Goal: Answer question/provide support: Share knowledge or assist other users

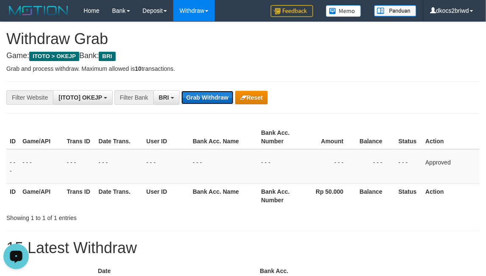
click at [186, 98] on button "Grab Withdraw" at bounding box center [207, 98] width 52 height 14
click at [181, 91] on button "Grab Withdraw" at bounding box center [207, 98] width 52 height 14
click at [242, 140] on th "Bank Acc. Name" at bounding box center [224, 137] width 69 height 24
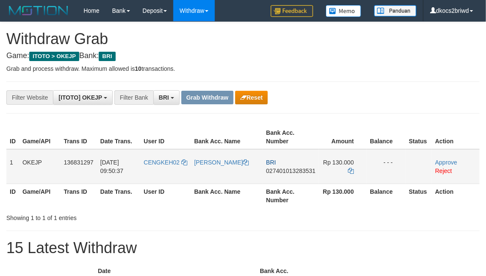
click at [170, 168] on td "CENGKEH02" at bounding box center [165, 166] width 50 height 35
copy span "CENGKEH02"
drag, startPoint x: 170, startPoint y: 168, endPoint x: 37, endPoint y: 202, distance: 137.1
click at [164, 167] on td "CENGKEH02" at bounding box center [165, 166] width 50 height 35
click at [164, 171] on td "CENGKEH02" at bounding box center [165, 166] width 50 height 35
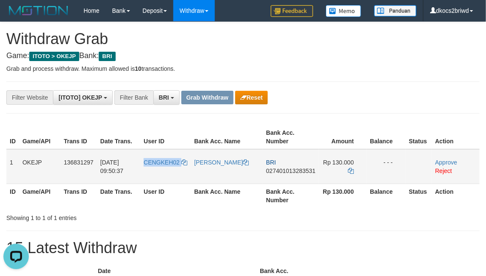
click at [164, 171] on td "CENGKEH02" at bounding box center [165, 166] width 50 height 35
copy link "CENGKEH02"
copy span "CENGKEH02"
click at [210, 180] on td "[PERSON_NAME]" at bounding box center [227, 166] width 72 height 35
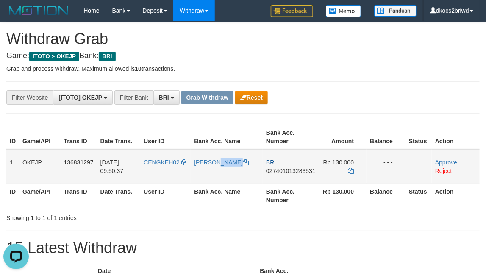
copy link "[PERSON_NAME]"
click at [210, 180] on td "[PERSON_NAME]" at bounding box center [227, 166] width 72 height 35
click at [284, 184] on th "Bank Acc. Number" at bounding box center [291, 196] width 56 height 24
copy th "Acc"
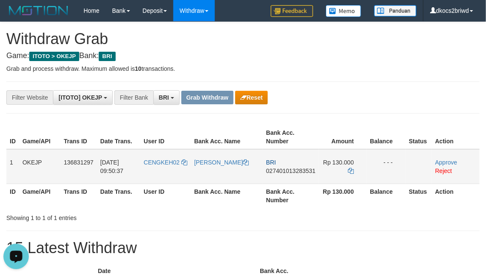
click at [281, 176] on td "BRI 027401013283531" at bounding box center [291, 166] width 56 height 35
copy span "027401013283531"
click at [273, 178] on td "BRI 027401013283531" at bounding box center [291, 166] width 56 height 35
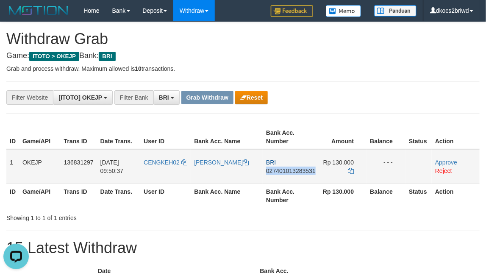
click at [297, 176] on td "BRI 027401013283531" at bounding box center [291, 166] width 56 height 35
click at [351, 168] on icon at bounding box center [351, 171] width 6 height 6
click at [351, 170] on icon at bounding box center [351, 171] width 6 height 6
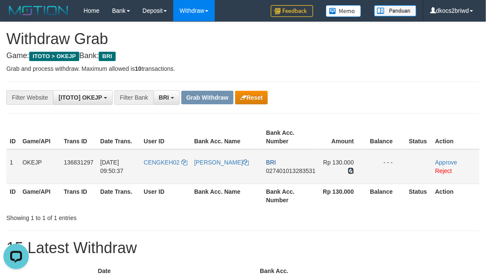
click at [351, 170] on icon at bounding box center [351, 171] width 6 height 6
click at [441, 160] on link "Approve" at bounding box center [446, 162] width 22 height 7
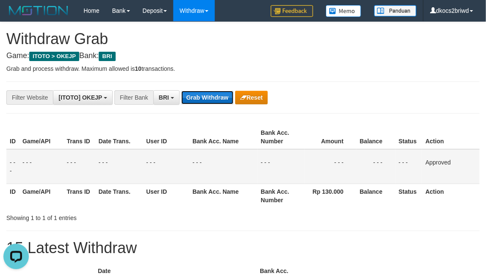
click at [192, 101] on button "Grab Withdraw" at bounding box center [207, 98] width 52 height 14
click at [181, 91] on button "Grab Withdraw" at bounding box center [207, 98] width 52 height 14
click at [264, 134] on th "Bank Acc. Number" at bounding box center [281, 137] width 47 height 24
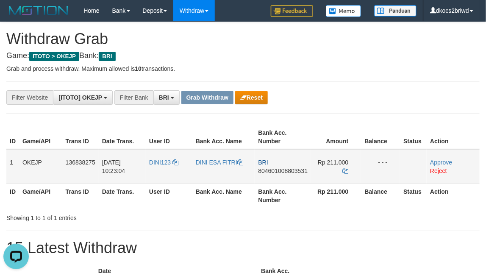
click at [167, 166] on td "DINI123" at bounding box center [169, 166] width 47 height 35
drag, startPoint x: 167, startPoint y: 166, endPoint x: 161, endPoint y: 168, distance: 6.3
click at [161, 168] on td "DINI123" at bounding box center [169, 166] width 47 height 35
copy span "DINI123"
click at [212, 167] on td "DINI ESA FITRI" at bounding box center [223, 166] width 63 height 35
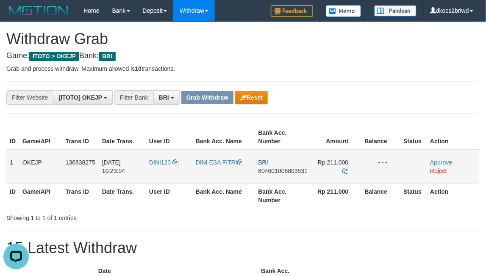
click at [212, 167] on td "DINI ESA FITRI" at bounding box center [223, 166] width 63 height 35
copy link "DINI ESA FITRI"
click at [217, 167] on td "DINI ESA FITRI" at bounding box center [223, 166] width 63 height 35
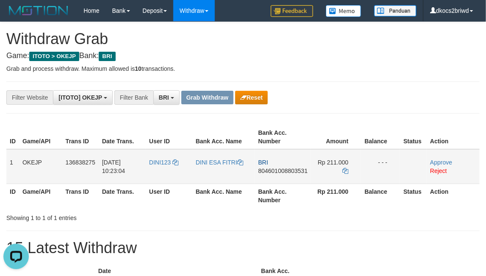
click at [217, 167] on td "DINI ESA FITRI" at bounding box center [223, 166] width 63 height 35
click at [216, 167] on td "DINI ESA FITRI" at bounding box center [223, 166] width 63 height 35
click at [262, 176] on td "BRI 804601008803531" at bounding box center [283, 166] width 56 height 35
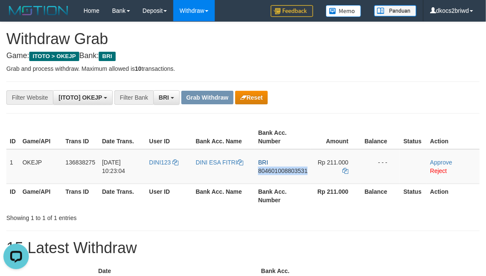
copy span "804601008803531"
click at [272, 176] on td "BRI 804601008803531" at bounding box center [283, 166] width 56 height 35
click at [290, 173] on span "804601008803531" at bounding box center [283, 170] width 50 height 7
click at [287, 178] on td "BRI 804601008803531" at bounding box center [283, 166] width 56 height 35
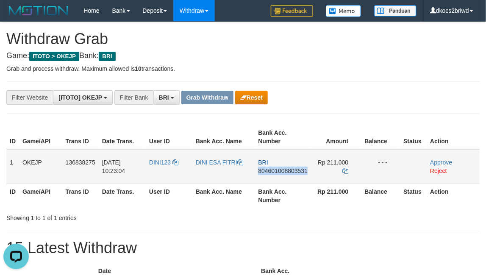
click at [287, 177] on td "BRI 804601008803531" at bounding box center [283, 166] width 56 height 35
copy span "804601008803531"
click at [273, 177] on td "BRI 804601008803531" at bounding box center [283, 166] width 56 height 35
click at [348, 169] on icon at bounding box center [346, 171] width 6 height 6
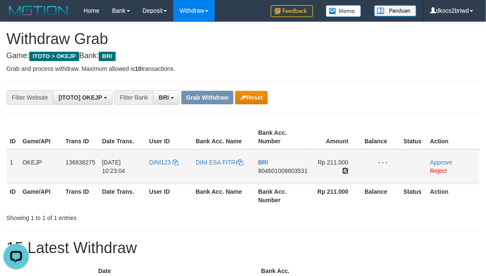
click at [348, 169] on icon at bounding box center [346, 171] width 6 height 6
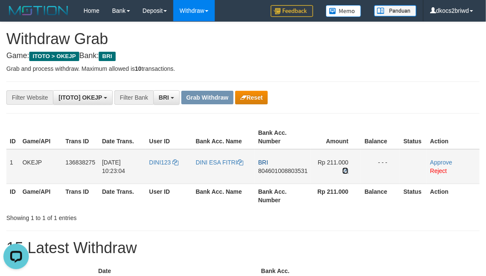
click at [348, 169] on icon at bounding box center [346, 171] width 6 height 6
click at [446, 159] on link "Approve" at bounding box center [441, 162] width 22 height 7
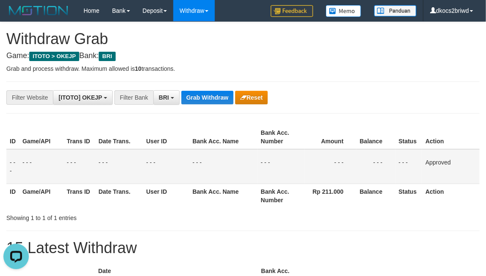
drag, startPoint x: 205, startPoint y: 81, endPoint x: 205, endPoint y: 90, distance: 8.9
click at [205, 81] on hr at bounding box center [243, 81] width 474 height 0
click at [205, 92] on button "Grab Withdraw" at bounding box center [207, 98] width 52 height 14
click at [206, 93] on button "Grab Withdraw" at bounding box center [207, 98] width 52 height 14
click at [181, 91] on button "Grab Withdraw" at bounding box center [207, 98] width 52 height 14
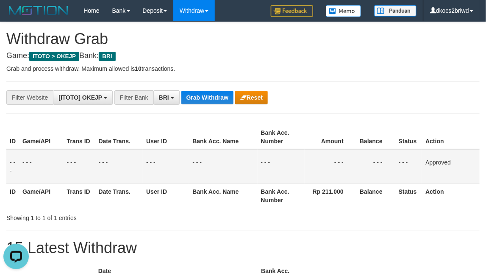
drag, startPoint x: 212, startPoint y: 133, endPoint x: 167, endPoint y: 173, distance: 60.7
click at [212, 134] on th "Bank Acc. Name" at bounding box center [223, 137] width 68 height 24
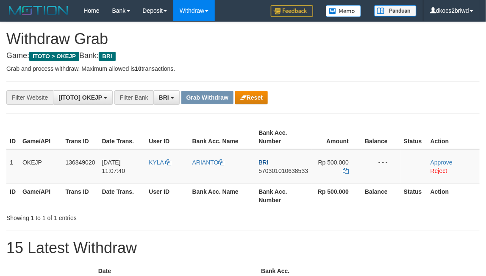
click at [163, 171] on td "KYLA" at bounding box center [166, 166] width 43 height 35
copy span "KYLA"
drag, startPoint x: 0, startPoint y: 0, endPoint x: 160, endPoint y: 170, distance: 233.3
click at [160, 170] on td "KYLA" at bounding box center [166, 166] width 43 height 35
drag, startPoint x: 198, startPoint y: 168, endPoint x: 140, endPoint y: 176, distance: 58.6
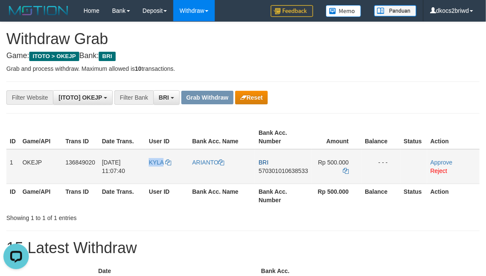
click at [198, 168] on td "ARIANTO" at bounding box center [222, 166] width 67 height 35
click at [156, 169] on td "KYLA" at bounding box center [166, 166] width 43 height 35
copy link "KYLA"
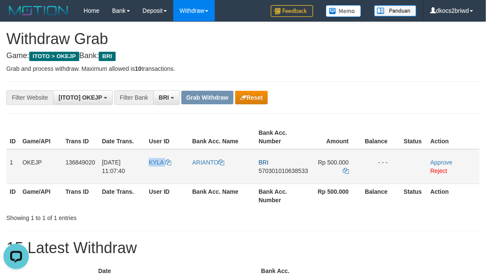
click at [156, 169] on td "KYLA" at bounding box center [166, 166] width 43 height 35
copy link "KYLA"
click at [156, 169] on td "KYLA" at bounding box center [166, 166] width 43 height 35
click at [273, 176] on td "BRI 570301010638533" at bounding box center [283, 166] width 56 height 35
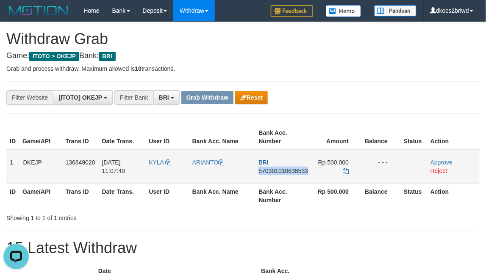
copy span "570301010638533"
click at [346, 171] on icon at bounding box center [346, 171] width 6 height 6
copy span "570301010638533"
click at [346, 171] on icon at bounding box center [346, 171] width 6 height 6
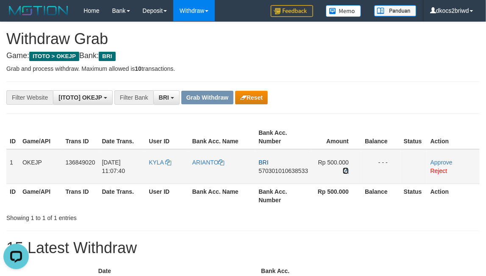
click at [346, 171] on icon at bounding box center [346, 171] width 6 height 6
click at [449, 159] on link "Approve" at bounding box center [442, 162] width 22 height 7
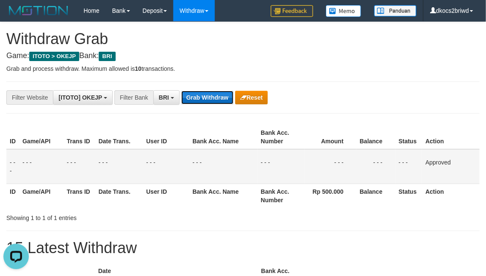
click at [205, 98] on button "Grab Withdraw" at bounding box center [207, 98] width 52 height 14
click at [181, 91] on button "Grab Withdraw" at bounding box center [207, 98] width 52 height 14
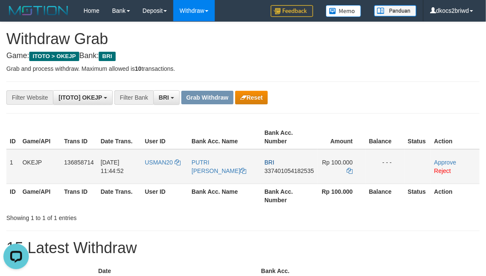
click at [159, 175] on td "USMAN20" at bounding box center [165, 166] width 47 height 35
copy link "USMAN20"
drag, startPoint x: 159, startPoint y: 175, endPoint x: 154, endPoint y: 174, distance: 5.1
click at [154, 174] on td "USMAN20" at bounding box center [165, 166] width 47 height 35
copy span "USMAN20"
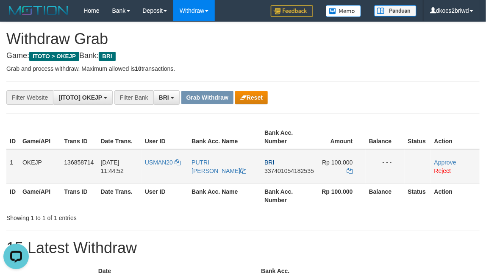
click at [214, 181] on td "PUTRI [PERSON_NAME]" at bounding box center [224, 166] width 73 height 35
copy link "RUMAKAT"
click at [214, 181] on td "PUTRI AULIA RUMAKAT" at bounding box center [224, 166] width 73 height 35
copy link "PUTRI AULIA RUMAKAT"
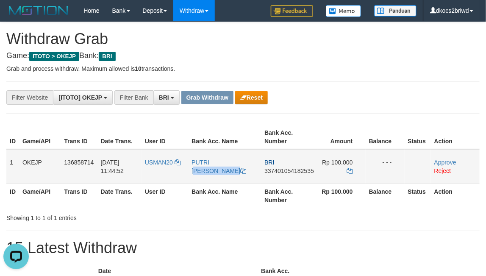
click at [214, 181] on td "PUTRI AULIA RUMAKAT" at bounding box center [224, 166] width 73 height 35
click at [254, 93] on button "Reset" at bounding box center [251, 98] width 33 height 14
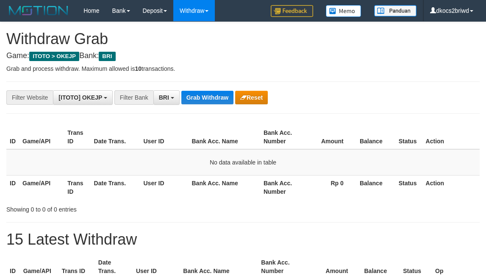
click at [205, 97] on button "Grab Withdraw" at bounding box center [207, 98] width 52 height 14
click at [202, 103] on button "Grab Withdraw" at bounding box center [207, 98] width 52 height 14
click at [181, 91] on button "Grab Withdraw" at bounding box center [207, 98] width 52 height 14
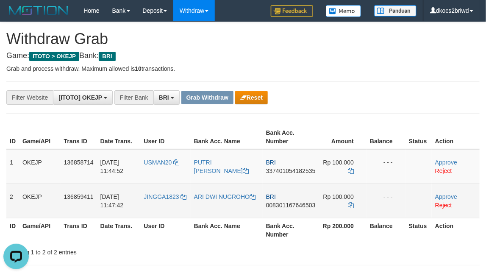
click at [151, 191] on td "JINGGA1823" at bounding box center [165, 201] width 50 height 34
click at [159, 201] on td "JINGGA1823" at bounding box center [165, 201] width 50 height 34
copy link "JINGGA1823"
click at [230, 206] on td "ARI DWI NUGROHO" at bounding box center [227, 201] width 72 height 34
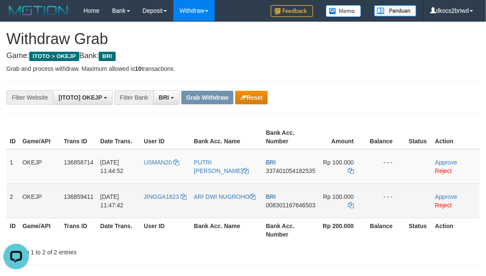
click at [230, 206] on td "ARI DWI NUGROHO" at bounding box center [227, 201] width 72 height 34
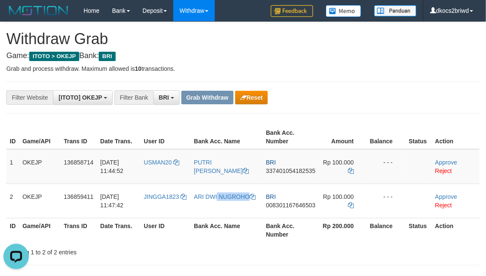
copy tr "ARI DWI NUGROHO"
click at [289, 175] on td "BRI 337401054182535" at bounding box center [291, 166] width 56 height 35
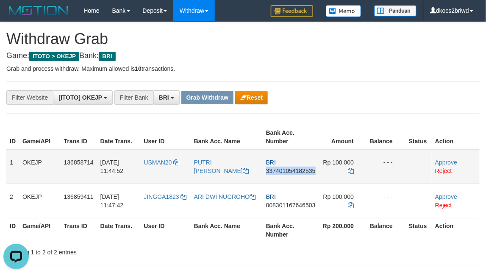
copy span "337401054182535"
click at [303, 176] on td "BRI 337401054182535" at bounding box center [291, 166] width 56 height 35
click at [350, 168] on icon at bounding box center [351, 171] width 6 height 6
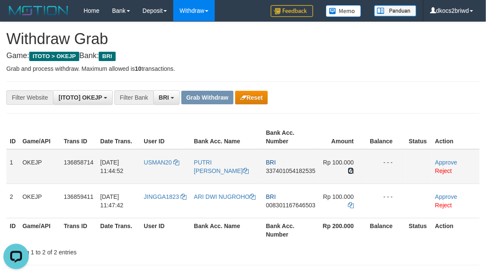
click at [350, 168] on icon at bounding box center [351, 171] width 6 height 6
click at [350, 170] on icon at bounding box center [351, 171] width 6 height 6
drag, startPoint x: 351, startPoint y: 171, endPoint x: 91, endPoint y: 138, distance: 262.8
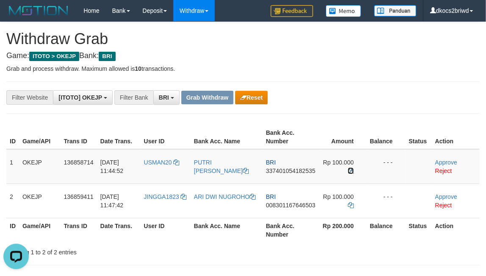
click at [351, 171] on icon at bounding box center [351, 171] width 6 height 6
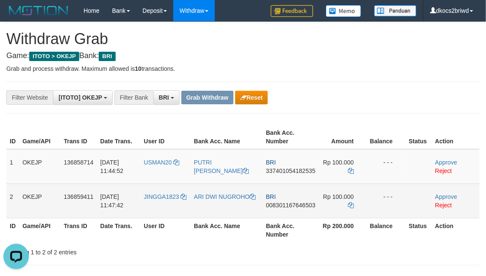
click at [294, 210] on td "BRI 008301167646503" at bounding box center [291, 201] width 56 height 34
click at [287, 211] on td "BRI 008301167646503" at bounding box center [291, 201] width 56 height 34
copy span "008301167646503"
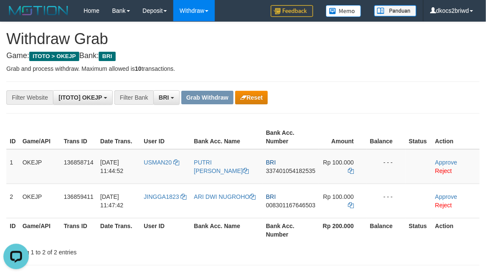
click at [290, 222] on th "Bank Acc. Number" at bounding box center [291, 230] width 56 height 24
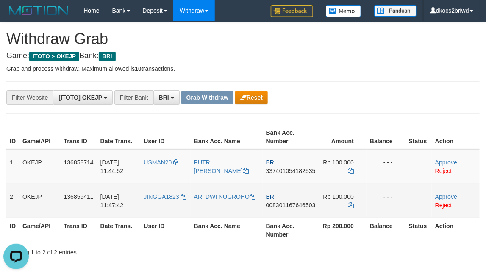
click at [282, 210] on td "BRI 008301167646503" at bounding box center [291, 201] width 56 height 34
copy span "008301167646503"
click at [273, 215] on td "BRI 008301167646503" at bounding box center [291, 201] width 56 height 34
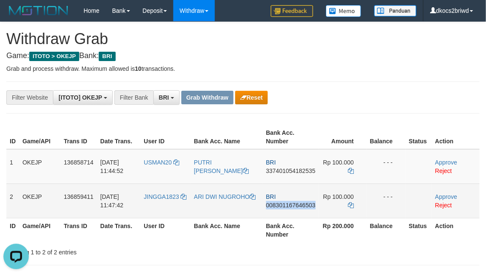
copy span "008301167646503"
click at [351, 203] on icon at bounding box center [351, 205] width 6 height 6
copy span "008301167646503"
click at [351, 203] on icon at bounding box center [351, 205] width 6 height 6
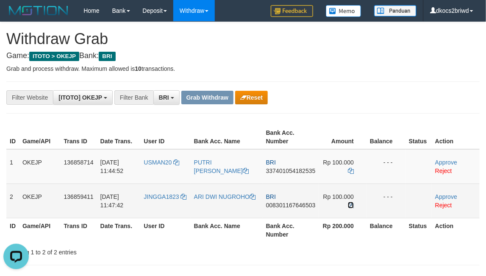
click at [351, 203] on icon at bounding box center [351, 205] width 6 height 6
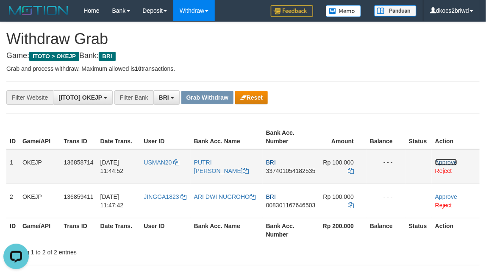
click at [443, 159] on link "Approve" at bounding box center [446, 162] width 22 height 7
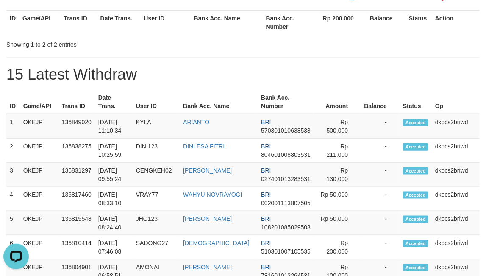
scroll to position [114, 0]
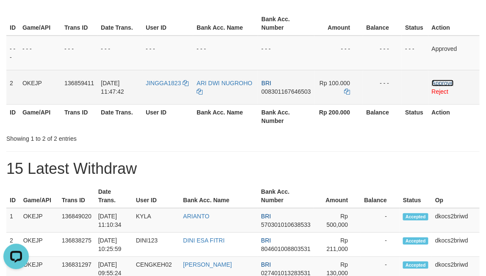
click at [451, 83] on link "Approve" at bounding box center [443, 83] width 22 height 7
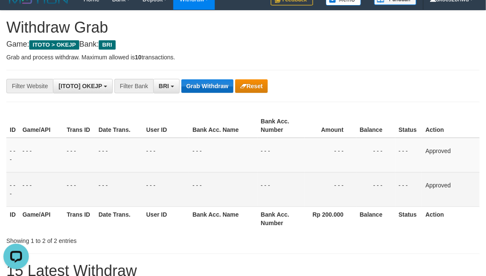
scroll to position [0, 0]
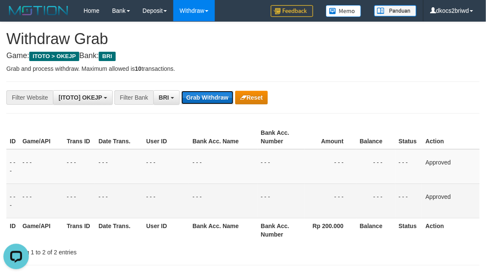
click at [206, 100] on button "Grab Withdraw" at bounding box center [207, 98] width 52 height 14
click at [181, 91] on button "Grab Withdraw" at bounding box center [207, 98] width 52 height 14
click at [206, 100] on button "Grab Withdraw" at bounding box center [207, 98] width 52 height 14
click at [181, 91] on button "Grab Withdraw" at bounding box center [207, 98] width 52 height 14
click at [228, 181] on td "- - -" at bounding box center [223, 166] width 68 height 35
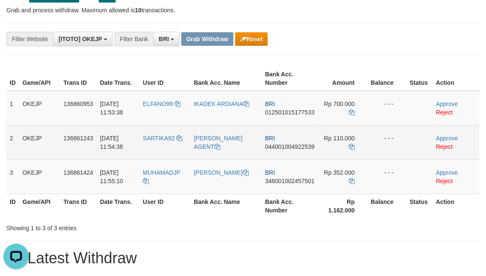
scroll to position [64, 0]
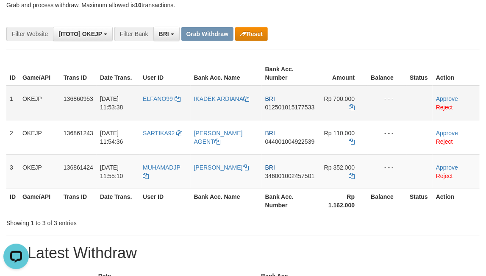
click at [167, 108] on td "ELFANO99" at bounding box center [164, 103] width 51 height 35
click at [165, 108] on td "ELFANO99" at bounding box center [164, 103] width 51 height 35
copy span "ELFANO99"
click at [225, 109] on td "IKADEK ARDIANA" at bounding box center [226, 103] width 71 height 35
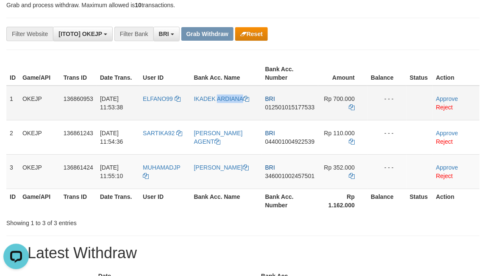
copy tr "IKADEK ARDIANA"
click at [225, 109] on td "IKADEK ARDIANA" at bounding box center [226, 103] width 71 height 35
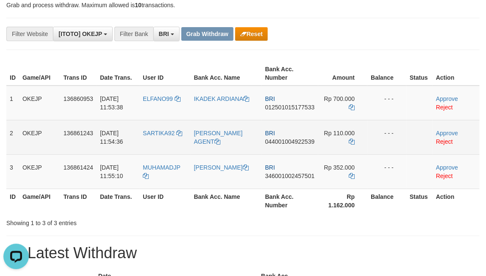
click at [168, 144] on td "SARTIKA92" at bounding box center [164, 137] width 51 height 34
copy span "SARTIKA92"
drag, startPoint x: 168, startPoint y: 144, endPoint x: 159, endPoint y: 141, distance: 8.9
click at [159, 141] on td "SARTIKA92" at bounding box center [164, 137] width 51 height 34
click at [225, 146] on td "SANDY AGENT" at bounding box center [226, 137] width 71 height 34
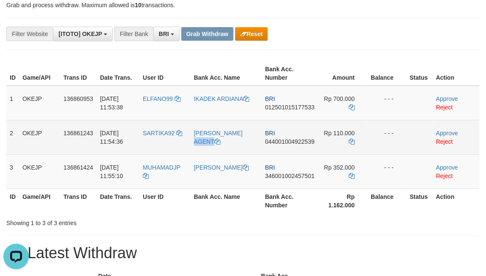
click at [225, 146] on td "SANDY AGENT" at bounding box center [226, 137] width 71 height 34
copy link "AGENT"
click at [225, 146] on td "SANDY AGENT" at bounding box center [226, 137] width 71 height 34
copy link "SANDY AGENT"
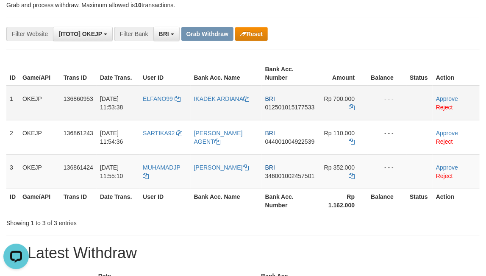
click at [285, 113] on td "BRI 012501015177533" at bounding box center [290, 103] width 56 height 35
copy span "012501015177533"
click at [350, 106] on icon at bounding box center [352, 107] width 6 height 6
copy span "012501015177533"
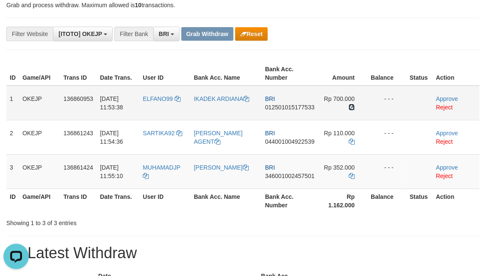
click at [350, 106] on icon at bounding box center [352, 107] width 6 height 6
click at [349, 106] on icon at bounding box center [352, 107] width 6 height 6
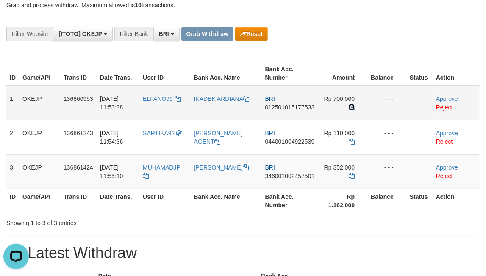
click at [349, 106] on icon at bounding box center [352, 107] width 6 height 6
click at [156, 99] on span "ELFANO99" at bounding box center [158, 98] width 30 height 7
click at [156, 104] on td "ELFANO99" at bounding box center [164, 103] width 51 height 35
copy span "ELFANO99"
click at [156, 105] on td "ELFANO99" at bounding box center [164, 103] width 51 height 35
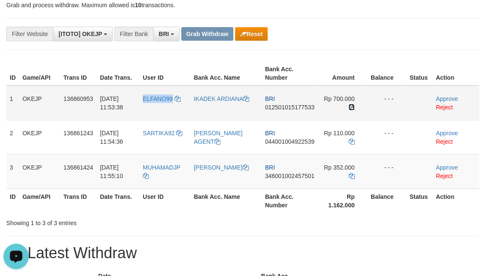
click at [353, 106] on icon at bounding box center [352, 107] width 6 height 6
copy span "ELFANO99"
click at [353, 106] on icon at bounding box center [352, 107] width 6 height 6
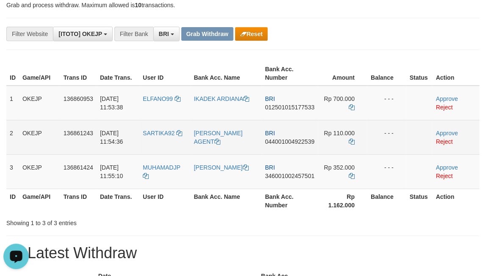
click at [284, 142] on span "044001004922539" at bounding box center [290, 141] width 50 height 7
click at [284, 144] on span "044001004922539" at bounding box center [290, 141] width 50 height 7
click at [284, 149] on td "BRI 044001004922539" at bounding box center [290, 137] width 56 height 34
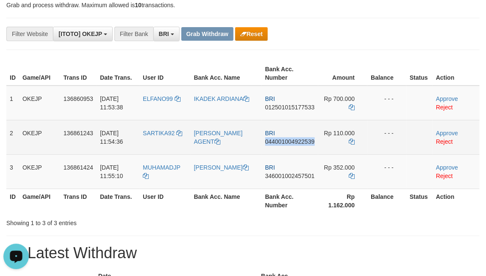
copy span "044001004922539"
click at [280, 148] on td "BRI 044001004922539" at bounding box center [290, 137] width 56 height 34
click at [297, 150] on td "BRI 044001004922539" at bounding box center [290, 137] width 56 height 34
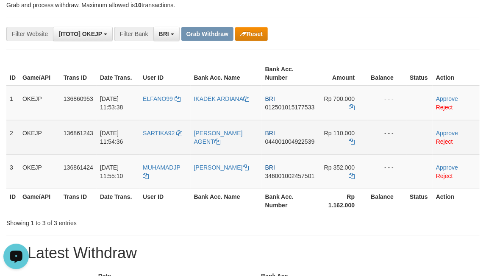
click at [349, 138] on td "Rp 110.000" at bounding box center [343, 137] width 50 height 34
click at [350, 137] on td "Rp 110.000" at bounding box center [343, 137] width 50 height 34
click at [350, 140] on icon at bounding box center [352, 142] width 6 height 6
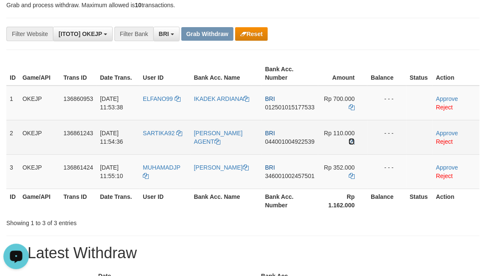
click at [350, 140] on icon at bounding box center [352, 142] width 6 height 6
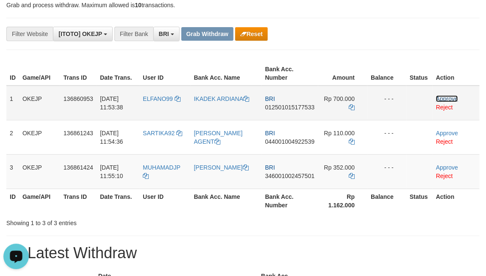
click at [452, 96] on link "Approve" at bounding box center [447, 98] width 22 height 7
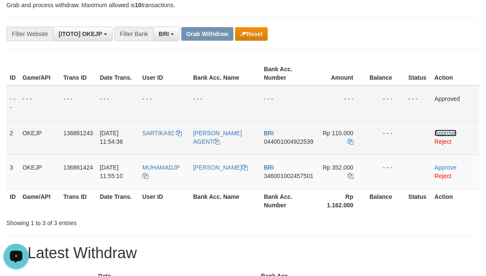
click at [444, 131] on link "Approve" at bounding box center [446, 133] width 22 height 7
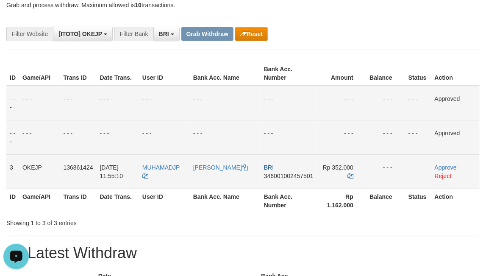
click at [168, 173] on td "MUHAMADJP" at bounding box center [164, 171] width 51 height 34
click at [211, 186] on td "MUHAMAD RIDWAN" at bounding box center [225, 171] width 71 height 34
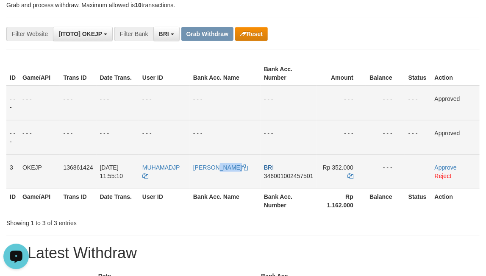
click at [211, 186] on td "MUHAMAD RIDWAN" at bounding box center [225, 171] width 71 height 34
click at [277, 186] on td "BRI 346001002457501" at bounding box center [289, 171] width 56 height 34
click at [284, 177] on span "346001002457501" at bounding box center [289, 176] width 50 height 7
click at [280, 186] on td "BRI 346001002457501" at bounding box center [289, 171] width 56 height 34
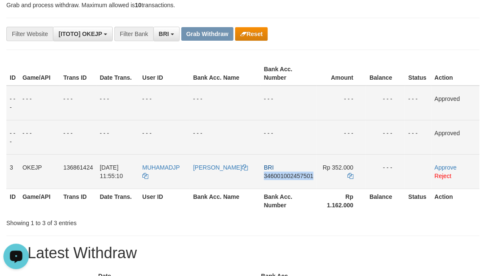
click at [280, 186] on td "BRI 346001002457501" at bounding box center [289, 171] width 56 height 34
click at [271, 180] on td "BRI 346001002457501" at bounding box center [289, 171] width 56 height 34
click at [348, 175] on icon at bounding box center [351, 176] width 6 height 6
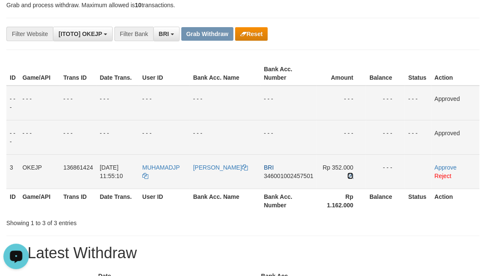
click at [348, 175] on icon at bounding box center [351, 176] width 6 height 6
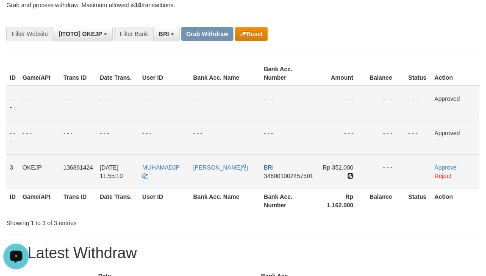
click at [348, 175] on icon at bounding box center [351, 176] width 6 height 6
click at [444, 164] on link "Approve" at bounding box center [446, 167] width 22 height 7
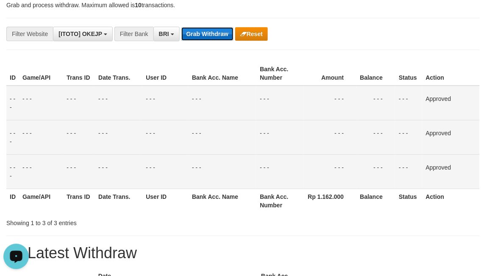
click at [204, 28] on button "Grab Withdraw" at bounding box center [207, 34] width 52 height 14
click at [181, 27] on button "Grab Withdraw" at bounding box center [207, 34] width 52 height 14
click at [250, 116] on td "- - -" at bounding box center [223, 103] width 68 height 35
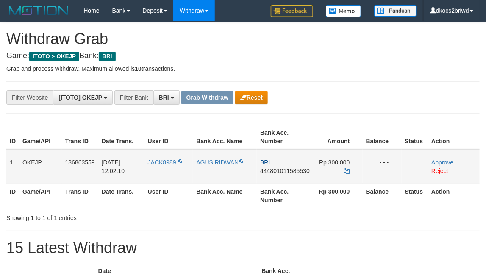
click at [170, 173] on td "JACK8989" at bounding box center [169, 166] width 49 height 35
copy span "JACK8989"
drag, startPoint x: 170, startPoint y: 173, endPoint x: 165, endPoint y: 172, distance: 4.3
click at [165, 172] on td "JACK8989" at bounding box center [169, 166] width 49 height 35
click at [220, 174] on td "AGUS RIDWAN" at bounding box center [225, 166] width 64 height 35
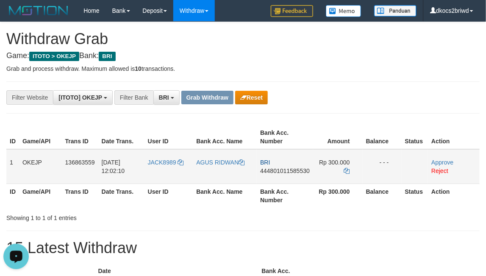
click at [220, 174] on td "AGUS RIDWAN" at bounding box center [225, 166] width 64 height 35
copy link "AGUS RIDWAN"
click at [278, 181] on td "BRI 444801011585530" at bounding box center [285, 166] width 56 height 35
click at [278, 182] on td "BRI 444801011585530" at bounding box center [285, 166] width 56 height 35
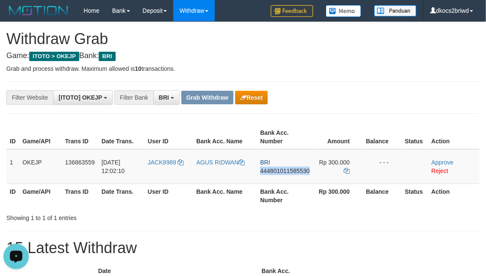
copy span "444801011585530"
click at [285, 177] on td "BRI 444801011585530" at bounding box center [285, 166] width 56 height 35
copy span "444801011585530"
click at [345, 168] on icon at bounding box center [347, 171] width 6 height 6
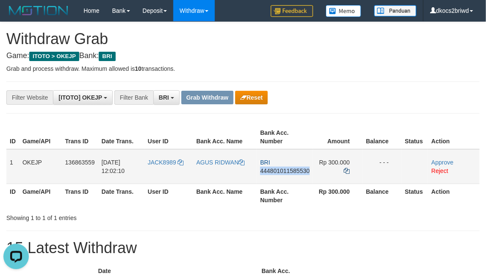
copy span "444801011585530"
click at [350, 168] on icon at bounding box center [347, 171] width 6 height 6
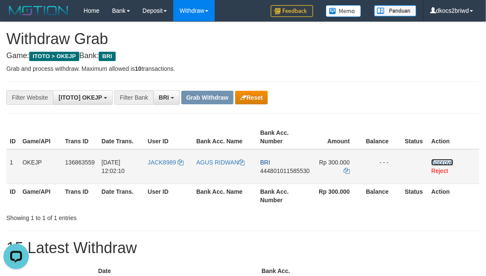
click at [448, 159] on link "Approve" at bounding box center [443, 162] width 22 height 7
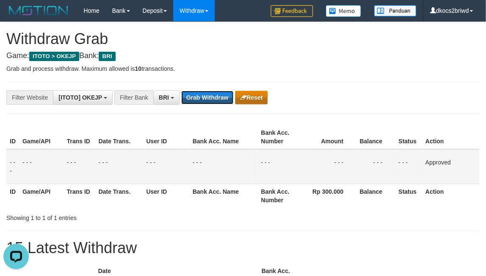
drag, startPoint x: 206, startPoint y: 93, endPoint x: 267, endPoint y: 96, distance: 60.7
click at [206, 93] on button "Grab Withdraw" at bounding box center [207, 98] width 52 height 14
click at [181, 91] on button "Grab Withdraw" at bounding box center [207, 98] width 52 height 14
drag, startPoint x: 397, startPoint y: 96, endPoint x: 224, endPoint y: 179, distance: 191.7
click at [391, 96] on div "**********" at bounding box center [202, 97] width 405 height 14
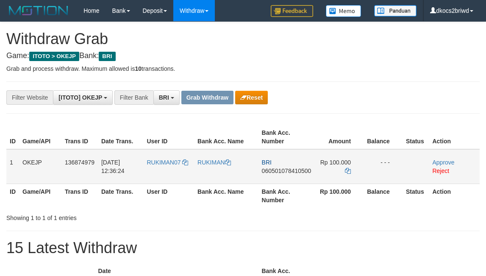
drag, startPoint x: 0, startPoint y: 0, endPoint x: 172, endPoint y: 170, distance: 241.3
click at [170, 174] on td "RUKIMAN07" at bounding box center [168, 166] width 51 height 35
click at [172, 170] on td "RUKIMAN07" at bounding box center [168, 166] width 51 height 35
drag, startPoint x: 172, startPoint y: 170, endPoint x: 166, endPoint y: 169, distance: 6.0
click at [166, 169] on td "RUKIMAN07" at bounding box center [168, 166] width 51 height 35
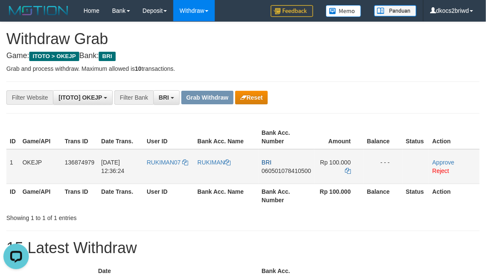
click at [219, 169] on td "RUKIMAN" at bounding box center [226, 166] width 64 height 35
click at [220, 168] on td "RUKIMAN" at bounding box center [226, 166] width 64 height 35
copy link "RUKIMAN"
click at [281, 181] on td "BRI 060501078410500" at bounding box center [287, 166] width 56 height 35
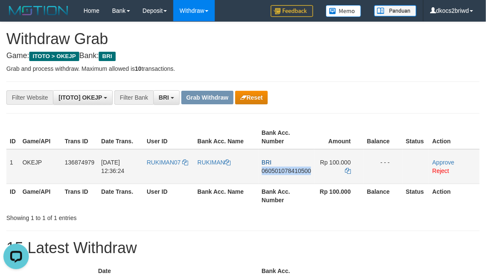
click at [281, 181] on td "BRI 060501078410500" at bounding box center [287, 166] width 56 height 35
copy span "060501078410500"
click at [281, 178] on td "BRI 060501078410500" at bounding box center [287, 166] width 56 height 35
click at [271, 174] on td "BRI 060501078410500" at bounding box center [287, 166] width 56 height 35
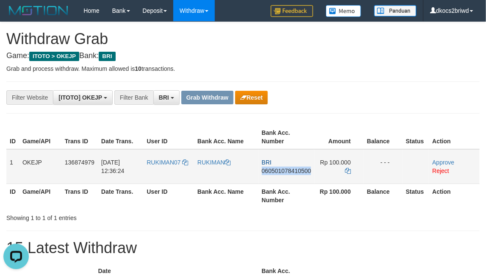
click at [271, 174] on td "BRI 060501078410500" at bounding box center [287, 166] width 56 height 35
click at [301, 178] on td "BRI 060501078410500" at bounding box center [287, 166] width 56 height 35
click at [290, 176] on td "BRI 060501078410500" at bounding box center [287, 166] width 56 height 35
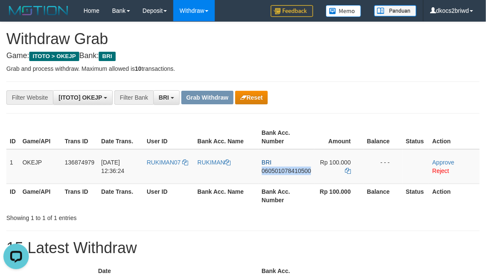
click at [273, 187] on th "Bank Acc. Number" at bounding box center [287, 196] width 56 height 24
click at [276, 182] on td "BRI 060501078410500" at bounding box center [287, 166] width 56 height 35
copy span "060501078410500"
click at [298, 182] on td "BRI 060501078410500" at bounding box center [287, 166] width 56 height 35
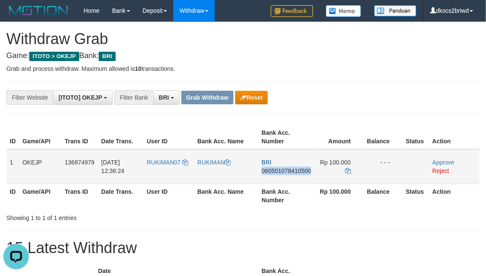
click at [298, 182] on td "BRI 060501078410500" at bounding box center [287, 166] width 56 height 35
click at [292, 178] on td "BRI 060501078410500" at bounding box center [287, 166] width 56 height 35
click at [347, 170] on icon at bounding box center [348, 171] width 6 height 6
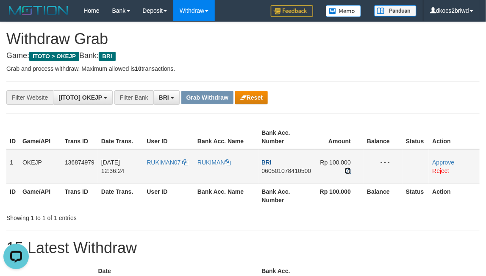
click at [347, 170] on icon at bounding box center [348, 171] width 6 height 6
click at [348, 170] on icon at bounding box center [348, 171] width 6 height 6
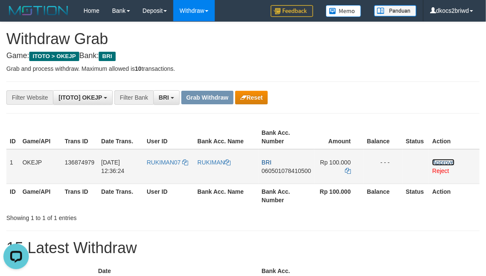
click at [443, 160] on link "Approve" at bounding box center [443, 162] width 22 height 7
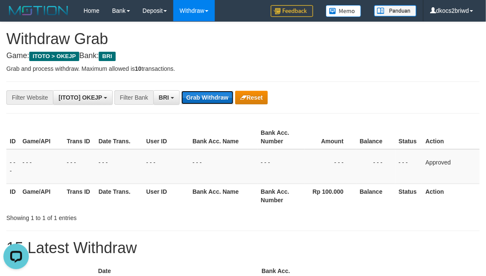
click at [181, 91] on button "Grab Withdraw" at bounding box center [207, 98] width 52 height 14
click at [214, 93] on button "Grab Withdraw" at bounding box center [207, 98] width 52 height 14
click at [181, 91] on button "Grab Withdraw" at bounding box center [207, 98] width 52 height 14
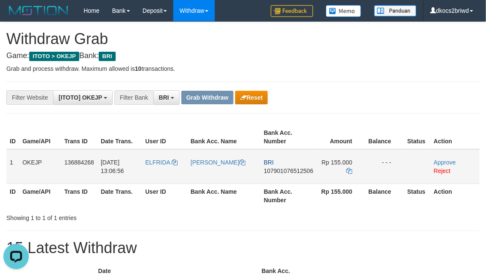
click at [154, 172] on td "ELFRIDA" at bounding box center [164, 166] width 45 height 35
copy span "ELFRIDA"
click at [151, 172] on td "ELFRIDA" at bounding box center [164, 166] width 45 height 35
click at [218, 174] on td "[PERSON_NAME]" at bounding box center [223, 166] width 73 height 35
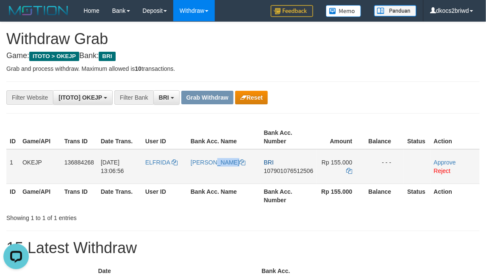
click at [218, 174] on td "[PERSON_NAME]" at bounding box center [223, 166] width 73 height 35
copy link "[PERSON_NAME]"
click at [286, 177] on td "BRI 107901076512506" at bounding box center [289, 166] width 56 height 35
copy span "107901076512506"
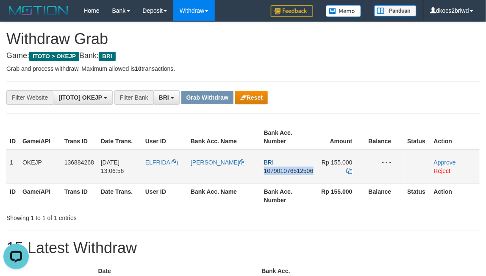
click at [280, 174] on td "BRI 107901076512506" at bounding box center [289, 166] width 56 height 35
click at [279, 182] on td "BRI 107901076512506" at bounding box center [289, 166] width 56 height 35
click at [350, 169] on icon at bounding box center [350, 171] width 6 height 6
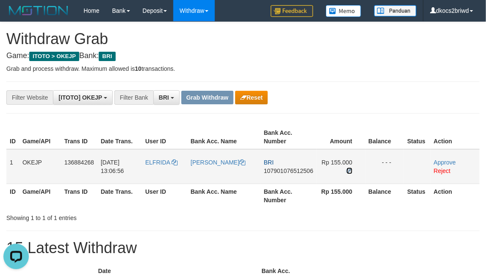
click at [350, 169] on icon at bounding box center [350, 171] width 6 height 6
click at [439, 157] on td "Approve Reject" at bounding box center [455, 166] width 49 height 35
click at [441, 159] on link "Approve" at bounding box center [445, 162] width 22 height 7
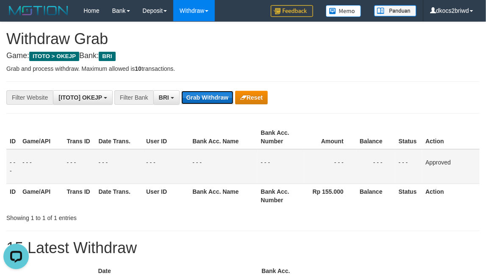
click at [203, 92] on button "Grab Withdraw" at bounding box center [207, 98] width 52 height 14
click at [181, 91] on button "Grab Withdraw" at bounding box center [207, 98] width 52 height 14
drag, startPoint x: 343, startPoint y: 130, endPoint x: 347, endPoint y: 135, distance: 6.4
click at [344, 130] on th "Amount" at bounding box center [331, 137] width 52 height 24
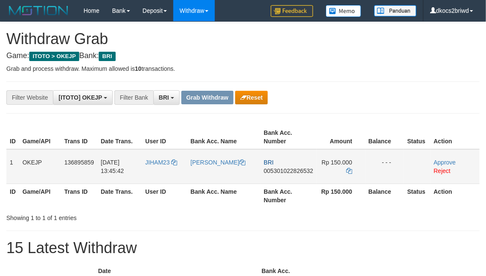
click at [163, 170] on td "JIHAM23" at bounding box center [164, 166] width 45 height 35
drag, startPoint x: 163, startPoint y: 170, endPoint x: 156, endPoint y: 170, distance: 6.8
click at [156, 170] on td "JIHAM23" at bounding box center [164, 166] width 45 height 35
copy span "JIHAM23"
click at [447, 170] on link "Reject" at bounding box center [442, 170] width 17 height 7
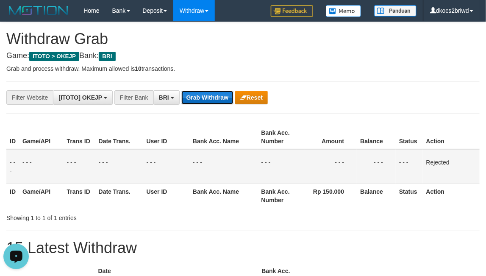
click at [220, 92] on button "Grab Withdraw" at bounding box center [207, 98] width 52 height 14
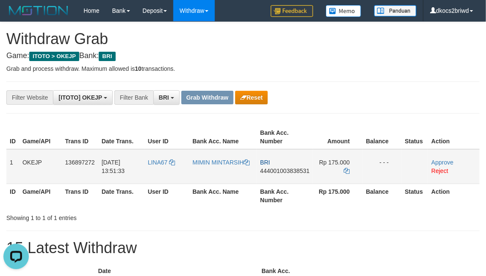
click at [220, 173] on td "MIMIN MINTARSIH" at bounding box center [223, 166] width 68 height 35
copy link "MIMIN MINTARSIH"
click at [292, 178] on td "BRI 444001003838531" at bounding box center [285, 166] width 56 height 35
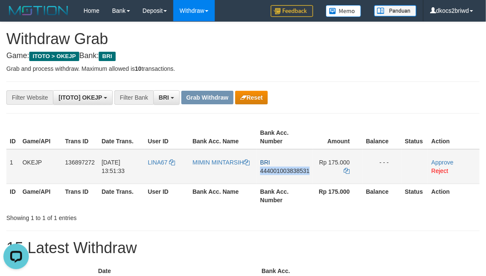
click at [292, 178] on td "BRI 444001003838531" at bounding box center [285, 166] width 56 height 35
copy span "444001003838531"
click at [279, 174] on td "BRI 444001003838531" at bounding box center [285, 166] width 56 height 35
click at [349, 172] on icon at bounding box center [347, 171] width 6 height 6
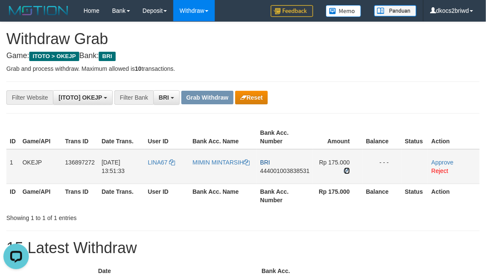
click at [349, 172] on icon at bounding box center [347, 171] width 6 height 6
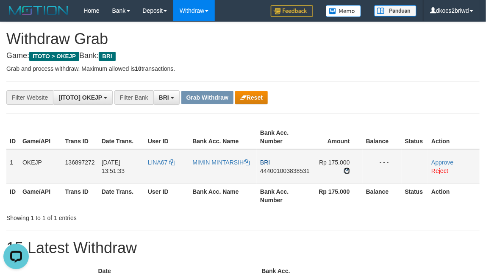
click at [349, 172] on icon at bounding box center [347, 171] width 6 height 6
click at [443, 161] on link "Approve" at bounding box center [443, 162] width 22 height 7
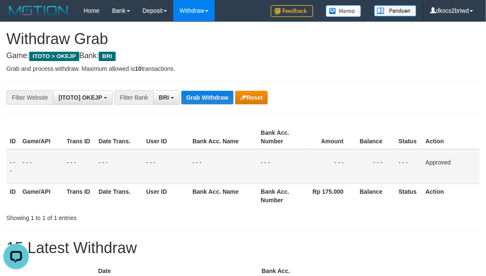
click at [214, 89] on div "**********" at bounding box center [243, 97] width 474 height 32
click at [212, 91] on button "Grab Withdraw" at bounding box center [207, 98] width 52 height 14
click at [181, 91] on button "Grab Withdraw" at bounding box center [207, 98] width 52 height 14
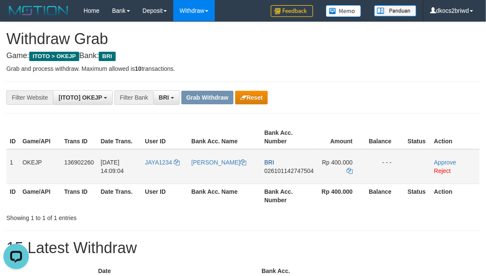
click at [167, 176] on td "JAYA1234" at bounding box center [165, 166] width 47 height 35
copy span "JAYA1234"
drag, startPoint x: 167, startPoint y: 176, endPoint x: 46, endPoint y: 249, distance: 141.0
click at [159, 176] on td "JAYA1234" at bounding box center [165, 166] width 47 height 35
click at [217, 176] on td "[PERSON_NAME]" at bounding box center [224, 166] width 73 height 35
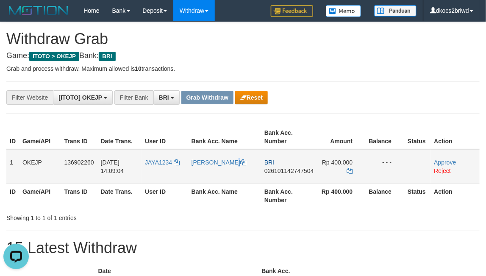
click at [217, 176] on td "[PERSON_NAME]" at bounding box center [224, 166] width 73 height 35
copy link "[PERSON_NAME]"
click at [296, 181] on td "BRI 026101142747504" at bounding box center [289, 166] width 56 height 35
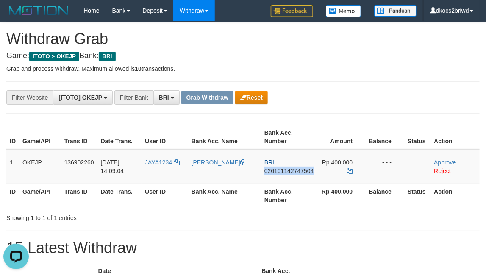
copy span "026101142747504"
click at [288, 181] on td "BRI 026101142747504" at bounding box center [289, 166] width 56 height 35
click at [347, 170] on icon at bounding box center [350, 171] width 6 height 6
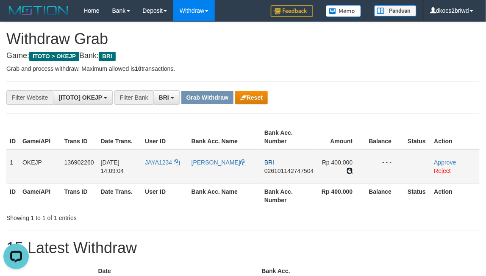
click at [347, 170] on icon at bounding box center [350, 171] width 6 height 6
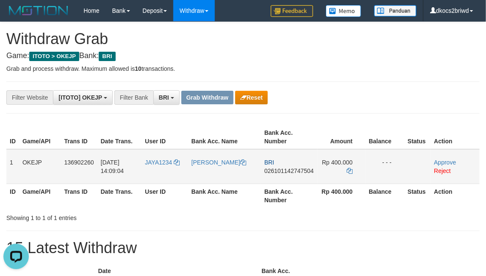
click at [265, 172] on span "026101142747504" at bounding box center [290, 170] width 50 height 7
click at [272, 182] on td "BRI 026101142747504" at bounding box center [289, 166] width 56 height 35
copy span "026101142747504"
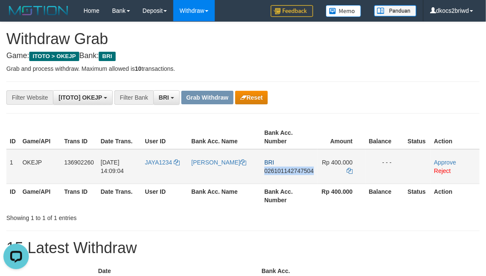
click at [264, 176] on td "BRI 026101142747504" at bounding box center [289, 166] width 56 height 35
click at [347, 168] on icon at bounding box center [350, 171] width 6 height 6
click at [439, 160] on link "Approve" at bounding box center [445, 162] width 22 height 7
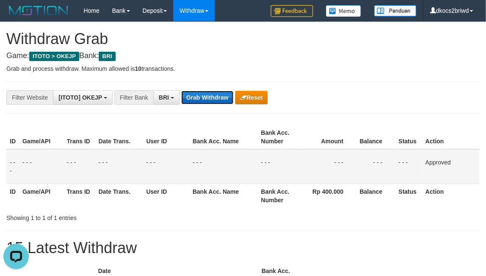
click at [224, 97] on button "Grab Withdraw" at bounding box center [207, 98] width 52 height 14
click at [181, 91] on button "Grab Withdraw" at bounding box center [207, 98] width 52 height 14
drag, startPoint x: 258, startPoint y: 131, endPoint x: 25, endPoint y: 226, distance: 252.2
click at [251, 131] on tr "ID Game/API Trans ID Date Trans. User ID Bank Acc. Name Bank Acc. Number Amount…" at bounding box center [243, 137] width 474 height 24
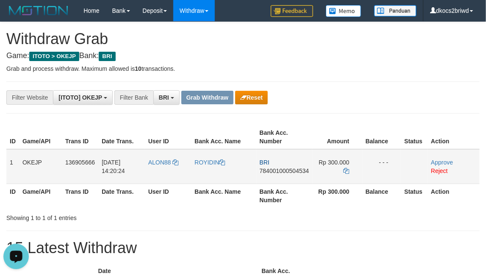
click at [167, 168] on td "ALON88" at bounding box center [168, 166] width 46 height 35
drag, startPoint x: 167, startPoint y: 168, endPoint x: 162, endPoint y: 167, distance: 4.8
click at [162, 167] on td "ALON88" at bounding box center [168, 166] width 46 height 35
copy span "ALON88"
click at [157, 173] on td "ALON88" at bounding box center [168, 166] width 46 height 35
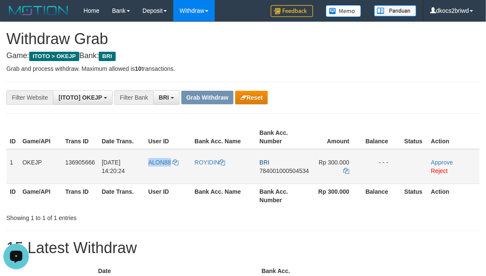
copy span "ALON88"
click at [157, 173] on td "ALON88" at bounding box center [168, 166] width 46 height 35
click at [208, 172] on td "ROYIDIN" at bounding box center [223, 166] width 65 height 35
drag, startPoint x: 208, startPoint y: 172, endPoint x: 177, endPoint y: 172, distance: 31.0
click at [208, 172] on td "ROYIDIN" at bounding box center [223, 166] width 65 height 35
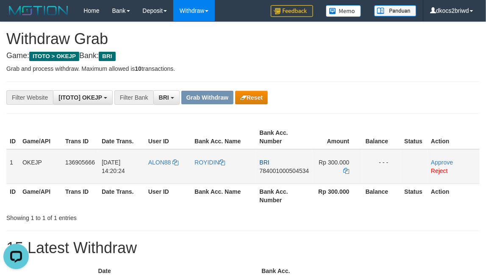
copy link "ROYIDIN"
click at [293, 181] on td "BRI 784001000504534" at bounding box center [284, 166] width 56 height 35
copy span "784001000504534"
click at [281, 176] on td "BRI 784001000504534" at bounding box center [284, 166] width 56 height 35
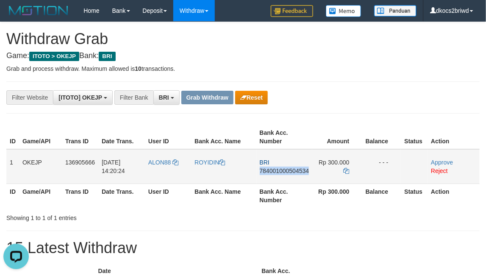
click at [281, 176] on td "BRI 784001000504534" at bounding box center [284, 166] width 56 height 35
click at [349, 170] on icon at bounding box center [347, 171] width 6 height 6
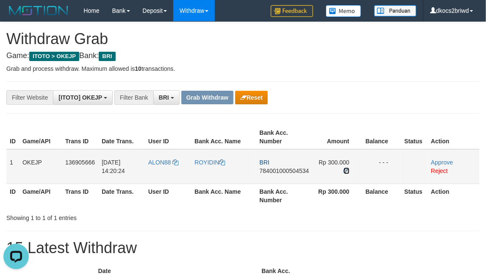
click at [349, 170] on icon at bounding box center [347, 171] width 6 height 6
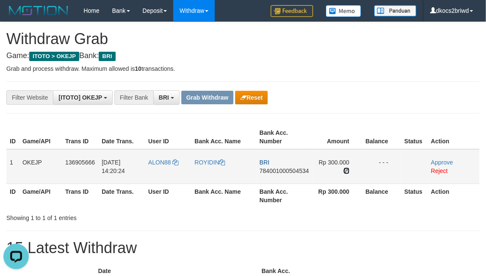
click at [349, 170] on icon at bounding box center [347, 171] width 6 height 6
click at [434, 159] on link "Approve" at bounding box center [442, 162] width 22 height 7
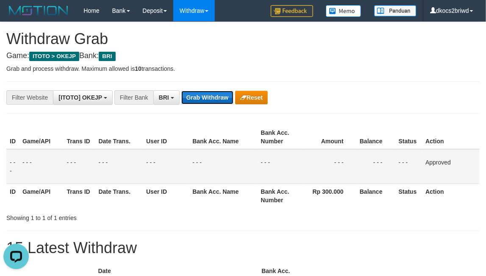
click at [198, 92] on button "Grab Withdraw" at bounding box center [207, 98] width 52 height 14
click at [200, 92] on button "Grab Withdraw" at bounding box center [207, 98] width 52 height 14
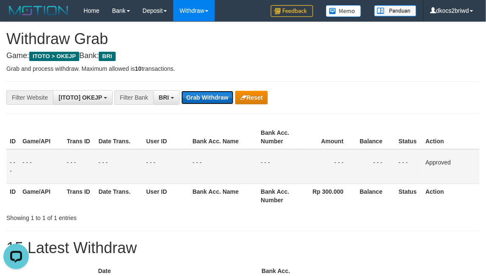
click at [200, 92] on button "Grab Withdraw" at bounding box center [207, 98] width 52 height 14
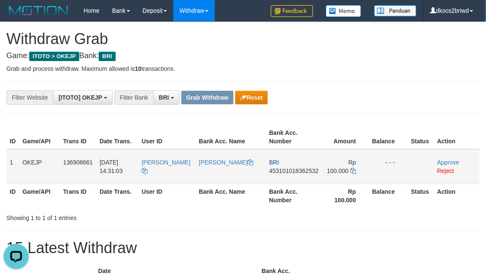
click at [178, 173] on td "[PERSON_NAME]" at bounding box center [166, 166] width 57 height 35
drag, startPoint x: 178, startPoint y: 173, endPoint x: 169, endPoint y: 173, distance: 8.9
click at [169, 173] on td "[PERSON_NAME]" at bounding box center [166, 166] width 57 height 35
copy link "DI"
click at [167, 168] on td "[PERSON_NAME]" at bounding box center [166, 166] width 57 height 35
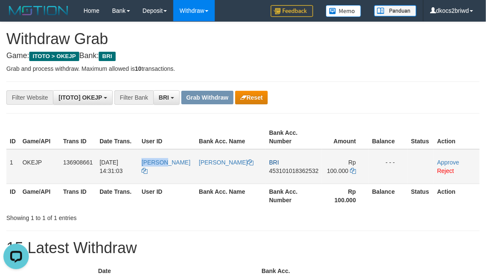
copy span "[PERSON_NAME]"
drag, startPoint x: 167, startPoint y: 168, endPoint x: 48, endPoint y: 186, distance: 120.0
click at [163, 168] on td "[PERSON_NAME]" at bounding box center [166, 166] width 57 height 35
drag, startPoint x: 453, startPoint y: 173, endPoint x: 446, endPoint y: 173, distance: 7.2
click at [451, 173] on td "Approve Reject" at bounding box center [457, 166] width 46 height 35
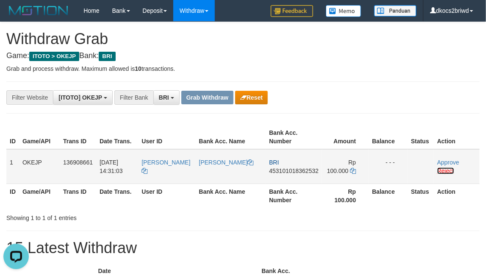
click at [446, 173] on link "Reject" at bounding box center [446, 170] width 17 height 7
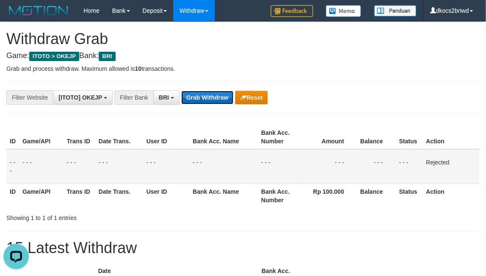
click at [200, 98] on button "Grab Withdraw" at bounding box center [207, 98] width 52 height 14
click at [181, 91] on button "Grab Withdraw" at bounding box center [207, 98] width 52 height 14
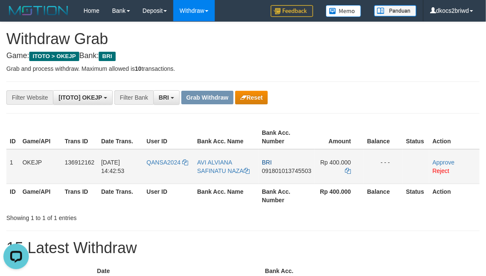
click at [203, 175] on td "AVI ALVIANA SAFINATU NAZA" at bounding box center [226, 166] width 65 height 35
copy link "AVI ALVIANA SAFINATU NAZA"
click at [298, 181] on td "BRI 091801013745503" at bounding box center [287, 166] width 56 height 35
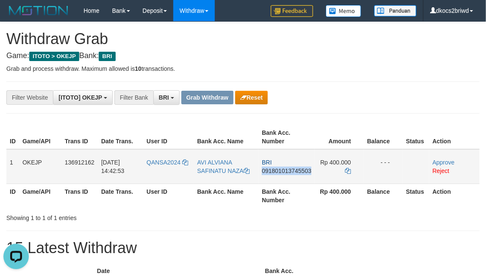
click at [298, 181] on td "BRI 091801013745503" at bounding box center [287, 166] width 56 height 35
copy span "091801013745503"
click at [280, 183] on td "BRI 091801013745503" at bounding box center [287, 166] width 56 height 35
click at [348, 171] on icon at bounding box center [349, 171] width 6 height 6
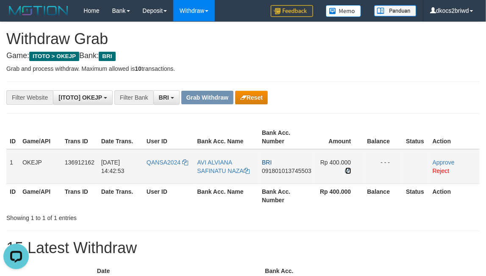
click at [348, 171] on icon at bounding box center [349, 171] width 6 height 6
click at [350, 168] on icon at bounding box center [349, 171] width 6 height 6
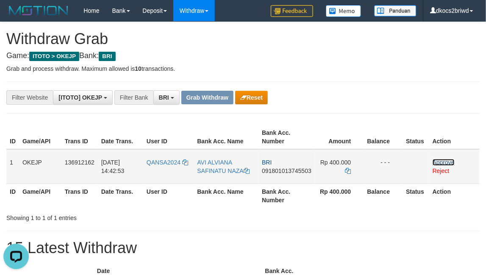
click at [443, 163] on link "Approve" at bounding box center [444, 162] width 22 height 7
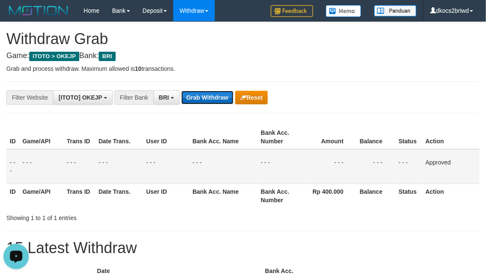
click at [202, 92] on button "Grab Withdraw" at bounding box center [207, 98] width 52 height 14
click at [181, 91] on button "Grab Withdraw" at bounding box center [207, 98] width 52 height 14
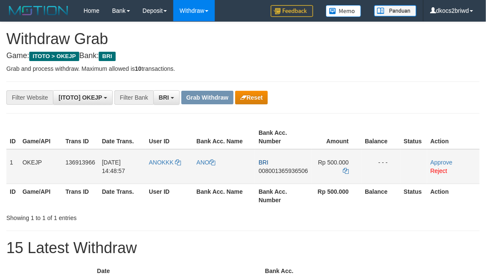
click at [162, 173] on td "ANOKKK" at bounding box center [168, 166] width 47 height 35
copy span "ANOKKK"
click at [158, 173] on td "ANOKKK" at bounding box center [168, 166] width 47 height 35
click at [439, 169] on link "Reject" at bounding box center [439, 170] width 17 height 7
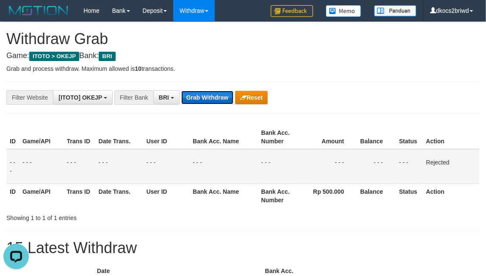
click at [210, 93] on button "Grab Withdraw" at bounding box center [207, 98] width 52 height 14
click at [181, 91] on button "Grab Withdraw" at bounding box center [207, 98] width 52 height 14
click at [12, 110] on div "**********" at bounding box center [243, 97] width 474 height 32
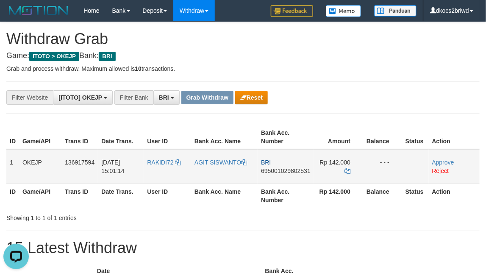
click at [165, 175] on td "RAKIDI72" at bounding box center [167, 166] width 47 height 35
copy span "RAKIDI72"
drag, startPoint x: 165, startPoint y: 175, endPoint x: 149, endPoint y: 175, distance: 16.5
click at [149, 175] on td "RAKIDI72" at bounding box center [167, 166] width 47 height 35
click at [218, 183] on td "AGIT SISWANTO" at bounding box center [224, 166] width 67 height 35
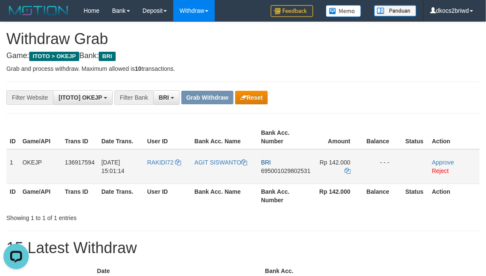
click at [218, 183] on td "AGIT SISWANTO" at bounding box center [224, 166] width 67 height 35
copy link "AGIT SISWANTO"
click at [282, 181] on td "BRI 695001029802531" at bounding box center [286, 166] width 56 height 35
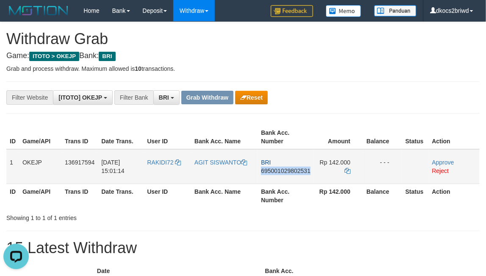
copy span "695001029802531"
click at [287, 181] on td "BRI 695001029802531" at bounding box center [286, 166] width 56 height 35
click at [284, 178] on td "BRI 695001029802531" at bounding box center [286, 166] width 56 height 35
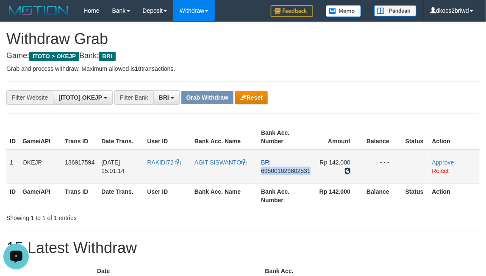
click at [349, 172] on icon at bounding box center [348, 171] width 6 height 6
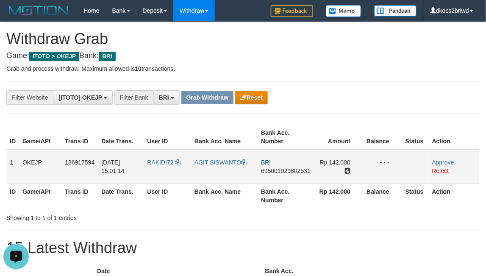
click at [349, 172] on icon at bounding box center [348, 171] width 6 height 6
click at [445, 161] on link "Approve" at bounding box center [443, 162] width 22 height 7
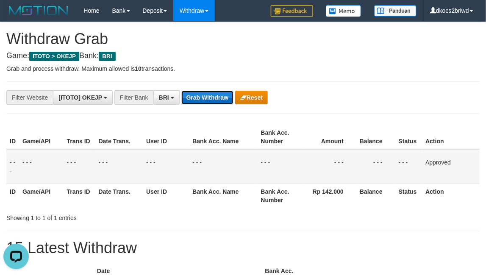
click at [211, 95] on button "Grab Withdraw" at bounding box center [207, 98] width 52 height 14
click at [181, 91] on button "Grab Withdraw" at bounding box center [207, 98] width 52 height 14
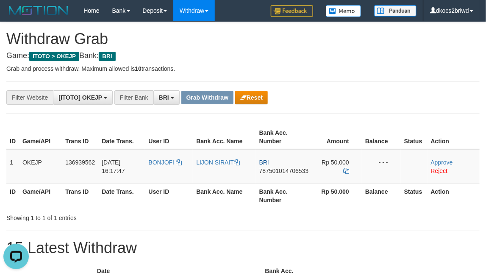
click at [164, 176] on td "BONJOFI" at bounding box center [169, 166] width 48 height 35
click at [160, 175] on td "BONJOFI" at bounding box center [169, 166] width 48 height 35
click at [442, 171] on link "Reject" at bounding box center [439, 170] width 17 height 7
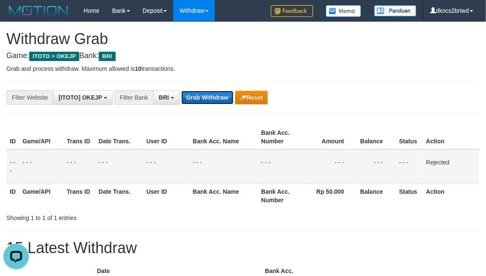
click at [198, 100] on button "Grab Withdraw" at bounding box center [207, 98] width 52 height 14
click at [181, 91] on button "Grab Withdraw" at bounding box center [207, 98] width 52 height 14
drag, startPoint x: 374, startPoint y: 68, endPoint x: 34, endPoint y: 170, distance: 355.1
click at [375, 69] on p "Grab and process withdraw. Maximum allowed is 10 transactions." at bounding box center [243, 68] width 474 height 8
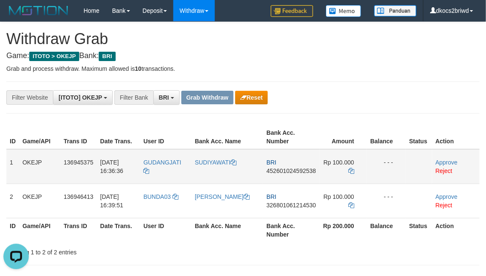
click at [169, 181] on td "GUDANGJATI" at bounding box center [165, 166] width 51 height 35
copy tr "GUDANGJATI"
click at [169, 181] on td "GUDANGJATI" at bounding box center [165, 166] width 51 height 35
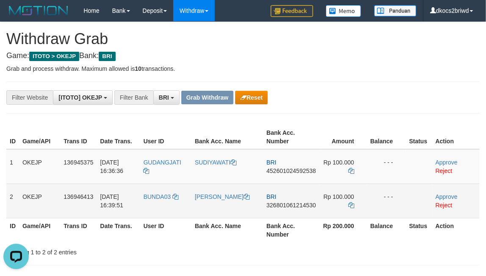
click at [162, 209] on td "BUNDA03" at bounding box center [165, 201] width 51 height 34
copy link "BUNDA03"
drag, startPoint x: 162, startPoint y: 209, endPoint x: 13, endPoint y: 214, distance: 149.3
click at [160, 209] on td "BUNDA03" at bounding box center [165, 201] width 51 height 34
copy span "BUNDA03"
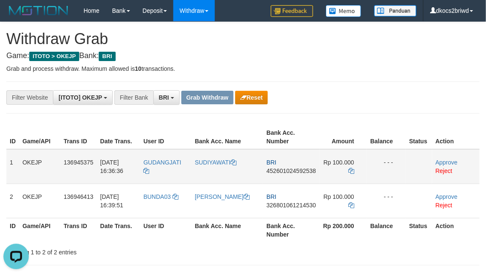
click at [200, 174] on td "SUDIYAWATI" at bounding box center [228, 166] width 72 height 35
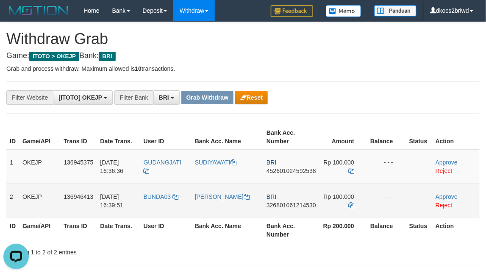
drag, startPoint x: 200, startPoint y: 174, endPoint x: 59, endPoint y: 218, distance: 147.8
click at [200, 174] on td "SUDIYAWATI" at bounding box center [228, 166] width 72 height 35
copy link "SUDIYAWATI"
click at [227, 210] on td "[PERSON_NAME]" at bounding box center [228, 201] width 72 height 34
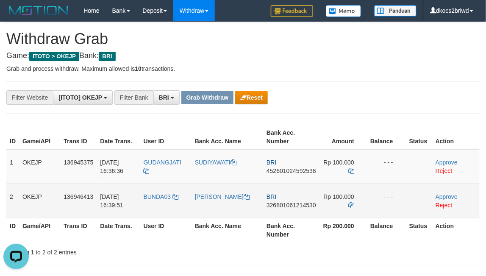
click at [227, 210] on td "[PERSON_NAME]" at bounding box center [228, 201] width 72 height 34
copy link "HERMINI"
click at [227, 210] on td "[PERSON_NAME]" at bounding box center [228, 201] width 72 height 34
copy link "[PERSON_NAME]"
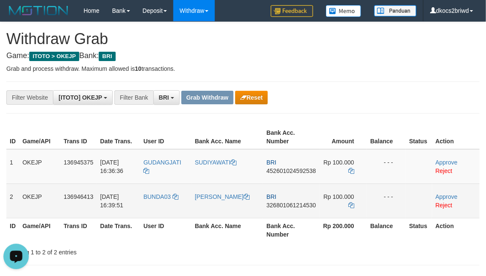
click at [162, 210] on td "BUNDA03" at bounding box center [165, 201] width 51 height 34
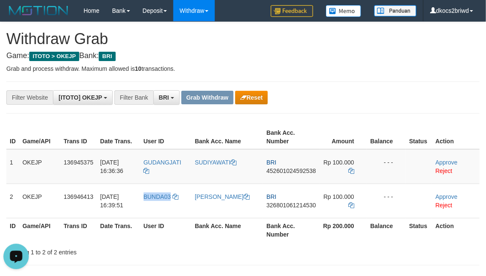
drag, startPoint x: 162, startPoint y: 210, endPoint x: 67, endPoint y: 244, distance: 100.0
click at [159, 212] on td "BUNDA03" at bounding box center [165, 201] width 51 height 34
copy span "BUNDA03"
click at [299, 179] on td "BRI 452601024592538" at bounding box center [291, 166] width 56 height 35
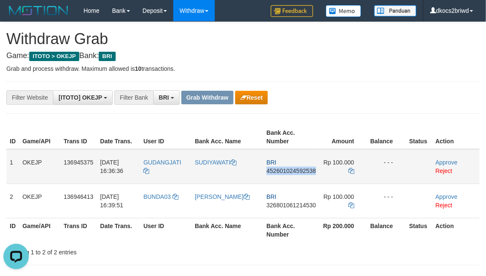
copy span "452601024592538"
click at [284, 182] on td "BRI 452601024592538" at bounding box center [291, 166] width 56 height 35
click at [350, 168] on icon at bounding box center [351, 171] width 6 height 6
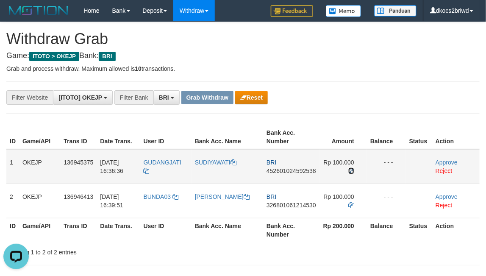
click at [350, 168] on icon at bounding box center [351, 171] width 6 height 6
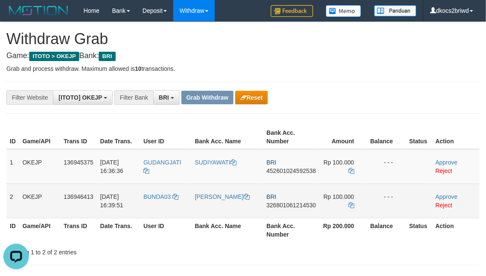
click at [278, 218] on table "ID Game/API Trans ID Date Trans. User ID Bank Acc. Name Bank Acc. Number Amount…" at bounding box center [243, 183] width 474 height 117
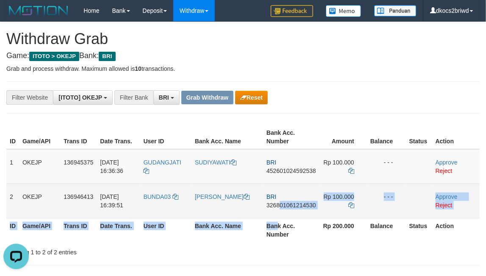
click at [278, 218] on td "BRI 326801061214530" at bounding box center [291, 201] width 56 height 34
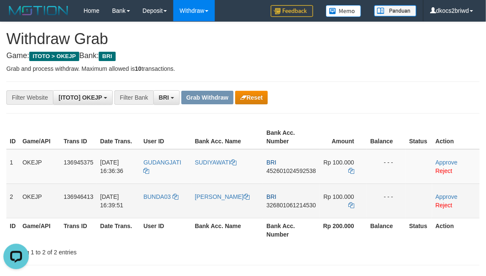
click at [272, 212] on td "BRI 326801061214530" at bounding box center [291, 201] width 56 height 34
copy span "326801061214530"
click at [296, 209] on span "326801061214530" at bounding box center [292, 205] width 50 height 7
click at [289, 208] on span "326801061214530" at bounding box center [292, 205] width 50 height 7
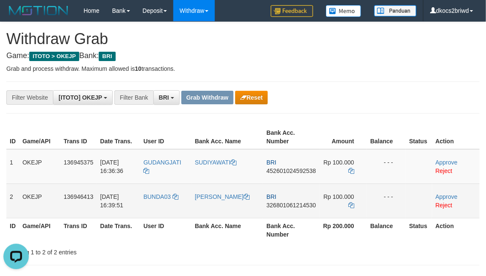
click at [276, 214] on td "BRI 326801061214530" at bounding box center [291, 201] width 56 height 34
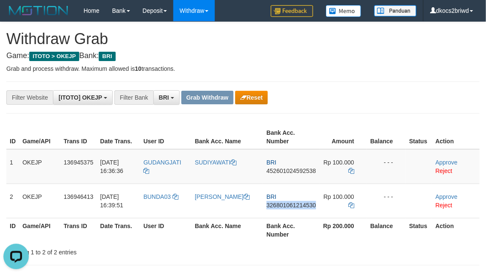
copy span "326801061214530"
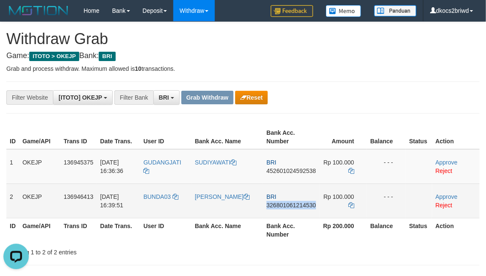
click at [276, 209] on td "BRI 326801061214530" at bounding box center [291, 201] width 56 height 34
click at [284, 214] on td "BRI 326801061214530" at bounding box center [291, 201] width 56 height 34
click at [351, 206] on icon at bounding box center [351, 205] width 6 height 6
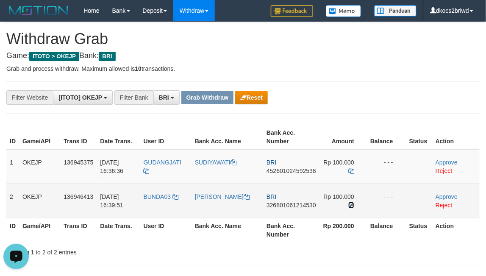
click at [351, 206] on icon at bounding box center [351, 205] width 6 height 6
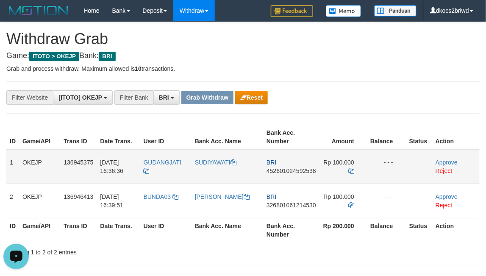
click at [438, 158] on td "Approve Reject" at bounding box center [455, 166] width 47 height 35
click at [446, 161] on link "Approve" at bounding box center [447, 162] width 22 height 7
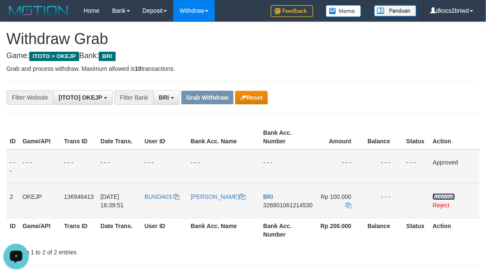
click at [444, 195] on link "Approve" at bounding box center [444, 196] width 22 height 7
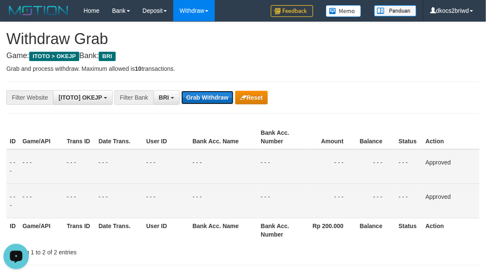
click at [212, 102] on button "Grab Withdraw" at bounding box center [207, 98] width 52 height 14
click at [181, 91] on button "Grab Withdraw" at bounding box center [207, 98] width 52 height 14
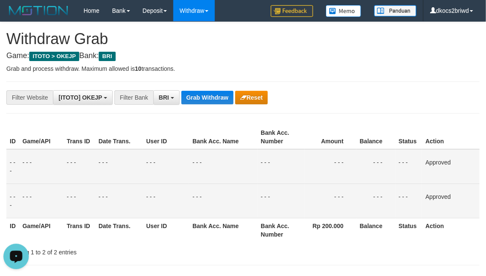
drag, startPoint x: 353, startPoint y: 159, endPoint x: 136, endPoint y: 259, distance: 238.3
click at [351, 161] on td "- - -" at bounding box center [331, 166] width 52 height 35
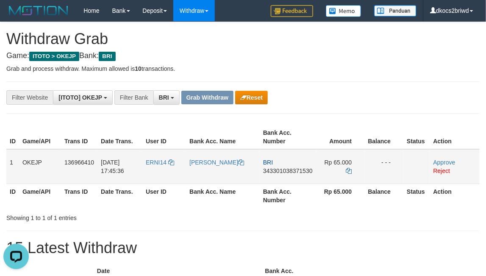
click at [154, 169] on td "ERNI14" at bounding box center [164, 166] width 44 height 35
copy span "ERNI14"
click at [151, 168] on td "ERNI14" at bounding box center [164, 166] width 44 height 35
click at [202, 178] on td "[PERSON_NAME]" at bounding box center [223, 166] width 74 height 35
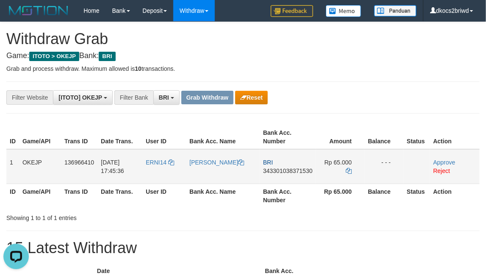
click at [202, 178] on td "[PERSON_NAME]" at bounding box center [223, 166] width 74 height 35
copy link "[PERSON_NAME]"
click at [276, 179] on td "BRI 343301038371530" at bounding box center [288, 166] width 56 height 35
copy span "343301038371530"
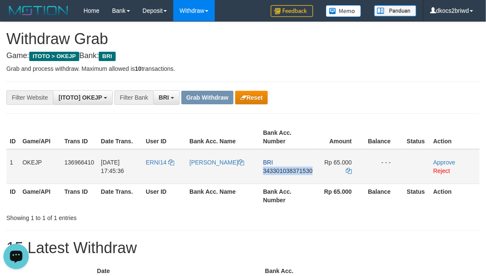
click at [279, 177] on td "BRI 343301038371530" at bounding box center [288, 166] width 56 height 35
click at [346, 170] on icon at bounding box center [349, 171] width 6 height 6
click at [353, 169] on td "Rp 65.000" at bounding box center [340, 166] width 49 height 35
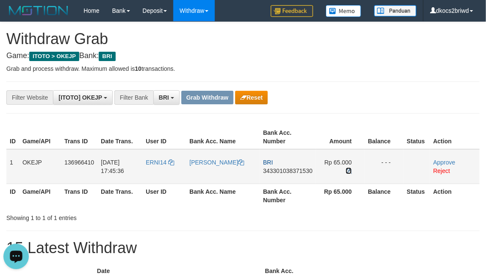
click at [346, 169] on icon at bounding box center [349, 171] width 6 height 6
click at [440, 160] on link "Approve" at bounding box center [445, 162] width 22 height 7
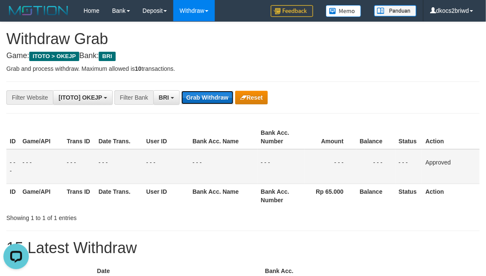
click at [194, 93] on button "Grab Withdraw" at bounding box center [207, 98] width 52 height 14
click at [181, 91] on button "Grab Withdraw" at bounding box center [207, 98] width 52 height 14
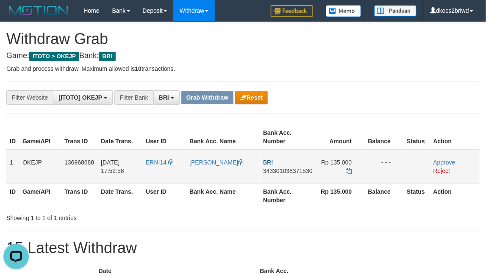
click at [160, 170] on td "ERNI14" at bounding box center [164, 166] width 44 height 35
copy link "ERNI14"
click at [162, 170] on td "ERNI14" at bounding box center [164, 166] width 44 height 35
copy span "ERNI14"
click at [215, 184] on td "[PERSON_NAME]" at bounding box center [223, 166] width 74 height 35
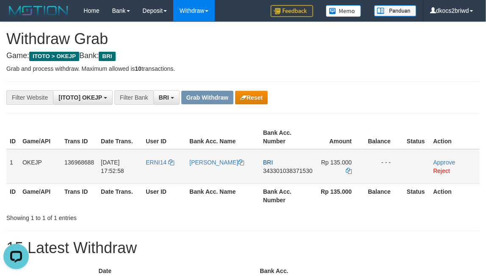
click at [214, 182] on td "[PERSON_NAME]" at bounding box center [223, 166] width 74 height 35
copy link "[PERSON_NAME]"
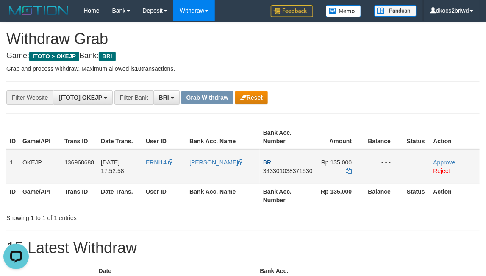
click at [287, 181] on td "BRI 343301038371530" at bounding box center [288, 166] width 56 height 35
copy span "343301038371530"
click at [296, 179] on td "BRI 343301038371530" at bounding box center [288, 166] width 56 height 35
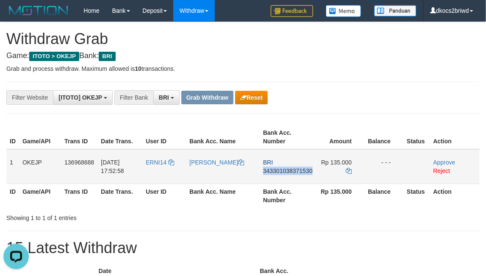
click at [270, 177] on td "BRI 343301038371530" at bounding box center [288, 166] width 56 height 35
click at [301, 180] on td "BRI 343301038371530" at bounding box center [288, 166] width 56 height 35
click at [283, 180] on td "BRI 343301038371530" at bounding box center [288, 166] width 56 height 35
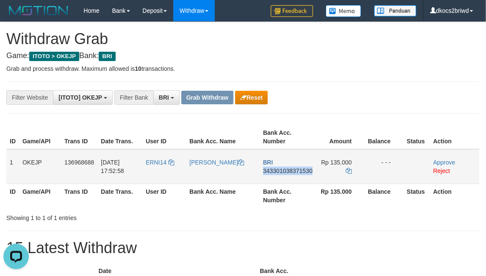
click at [284, 179] on td "BRI 343301038371530" at bounding box center [288, 166] width 56 height 35
click at [286, 176] on td "BRI 343301038371530" at bounding box center [288, 166] width 56 height 35
copy span "343301038371530"
click at [295, 179] on td "BRI 343301038371530" at bounding box center [288, 166] width 56 height 35
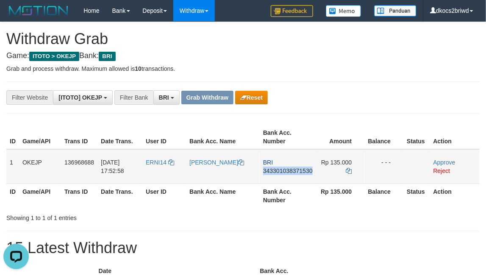
click at [295, 179] on td "BRI 343301038371530" at bounding box center [288, 166] width 56 height 35
copy span "343301038371530"
click at [346, 171] on icon at bounding box center [349, 171] width 6 height 6
copy span "343301038371530"
click at [346, 171] on icon at bounding box center [349, 171] width 6 height 6
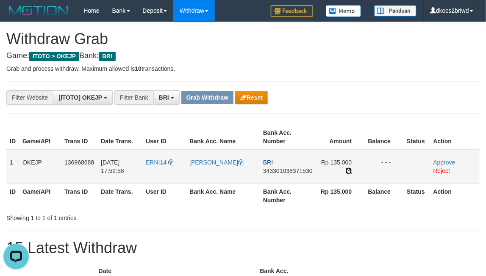
click at [346, 171] on icon at bounding box center [349, 171] width 6 height 6
click at [446, 159] on link "Approve" at bounding box center [445, 162] width 22 height 7
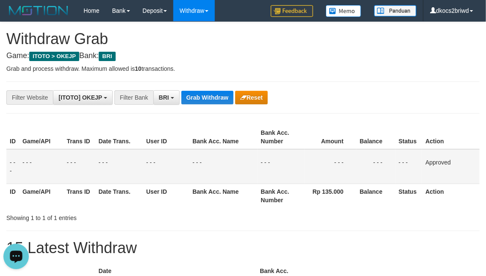
click at [199, 106] on div "**********" at bounding box center [243, 97] width 474 height 32
click at [200, 98] on button "Grab Withdraw" at bounding box center [207, 98] width 52 height 14
click at [181, 91] on button "Grab Withdraw" at bounding box center [207, 98] width 52 height 14
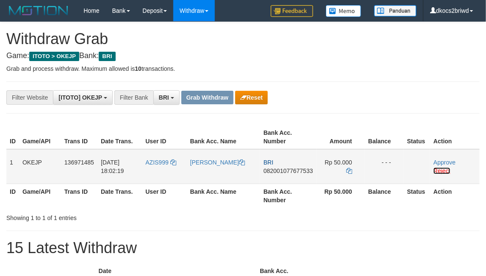
click at [447, 168] on link "Reject" at bounding box center [442, 170] width 17 height 7
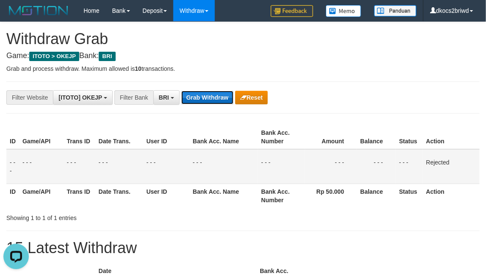
click at [210, 94] on button "Grab Withdraw" at bounding box center [207, 98] width 52 height 14
click at [181, 91] on button "Grab Withdraw" at bounding box center [207, 98] width 52 height 14
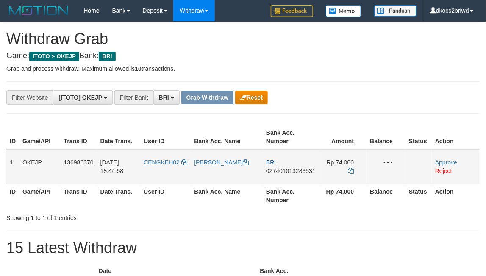
click at [172, 177] on td "CENGKEH02" at bounding box center [165, 166] width 50 height 35
copy span "CENGKEH02"
drag, startPoint x: 172, startPoint y: 177, endPoint x: 165, endPoint y: 177, distance: 6.4
click at [165, 177] on td "CENGKEH02" at bounding box center [165, 166] width 50 height 35
click at [159, 171] on td "CENGKEH02" at bounding box center [165, 166] width 50 height 35
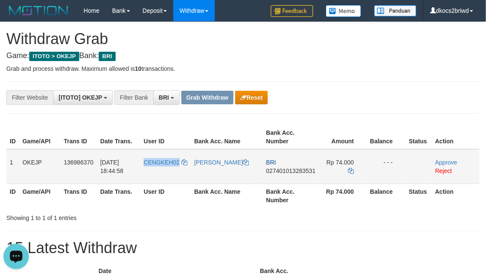
copy span "CENGKEH02"
drag, startPoint x: 159, startPoint y: 171, endPoint x: 7, endPoint y: 156, distance: 153.3
click at [159, 170] on td "CENGKEH02" at bounding box center [165, 166] width 50 height 35
click at [158, 170] on td "CENGKEH02" at bounding box center [165, 166] width 50 height 35
drag, startPoint x: 158, startPoint y: 170, endPoint x: 153, endPoint y: 170, distance: 5.2
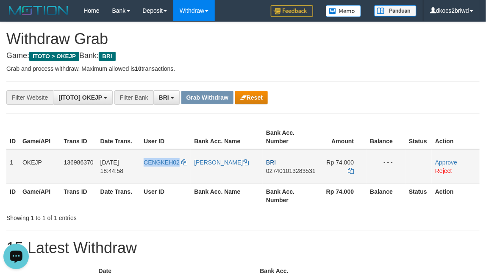
click at [153, 170] on td "CENGKEH02" at bounding box center [165, 166] width 50 height 35
click at [200, 176] on td "[PERSON_NAME]" at bounding box center [227, 166] width 72 height 35
click at [201, 177] on td "[PERSON_NAME]" at bounding box center [227, 166] width 72 height 35
copy link "[PERSON_NAME]"
click at [200, 177] on td "[PERSON_NAME]" at bounding box center [227, 166] width 72 height 35
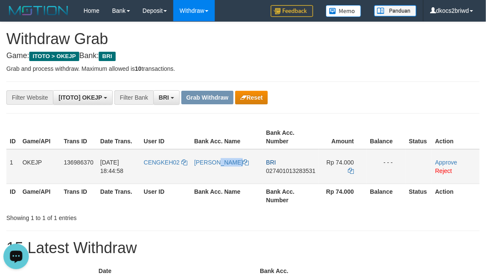
click at [200, 177] on td "[PERSON_NAME]" at bounding box center [227, 166] width 72 height 35
click at [281, 173] on span "027401013283531" at bounding box center [291, 170] width 50 height 7
click at [271, 176] on td "BRI 027401013283531" at bounding box center [291, 166] width 56 height 35
copy span "027401013283531"
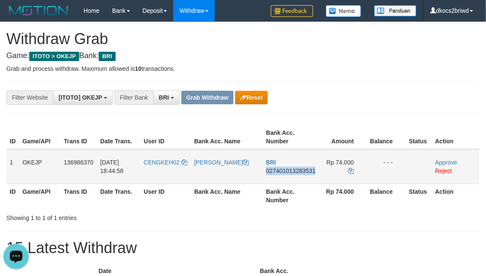
click at [266, 175] on td "BRI 027401013283531" at bounding box center [291, 166] width 56 height 35
click at [271, 180] on td "BRI 027401013283531" at bounding box center [291, 166] width 56 height 35
click at [351, 172] on icon at bounding box center [351, 171] width 6 height 6
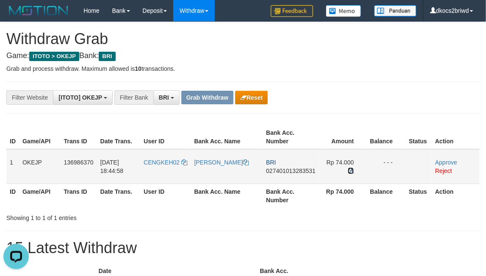
click at [351, 172] on icon at bounding box center [351, 171] width 6 height 6
click at [443, 160] on link "Approve" at bounding box center [446, 162] width 22 height 7
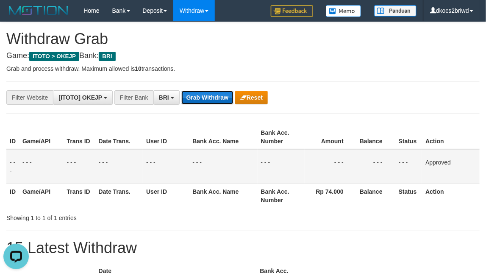
click at [200, 100] on button "Grab Withdraw" at bounding box center [207, 98] width 52 height 14
click at [181, 91] on button "Grab Withdraw" at bounding box center [207, 98] width 52 height 14
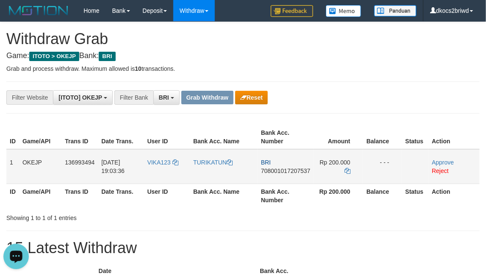
click at [170, 174] on td "VIKA123" at bounding box center [167, 166] width 46 height 35
copy span "VIKA123"
drag, startPoint x: 170, startPoint y: 174, endPoint x: 166, endPoint y: 174, distance: 4.7
click at [166, 174] on td "VIKA123" at bounding box center [167, 166] width 46 height 35
click at [219, 175] on td "TURIKATUN" at bounding box center [224, 166] width 68 height 35
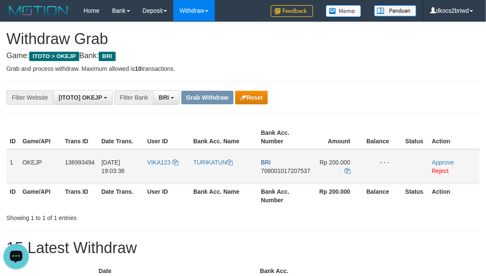
drag, startPoint x: 219, startPoint y: 175, endPoint x: 41, endPoint y: 176, distance: 177.6
click at [219, 175] on td "TURIKATUN" at bounding box center [224, 166] width 68 height 35
copy link "TURIKATUN"
click at [273, 181] on td "BRI 708001017207537" at bounding box center [286, 166] width 56 height 35
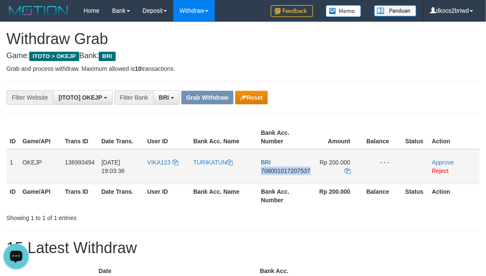
click at [273, 181] on td "BRI 708001017207537" at bounding box center [286, 166] width 56 height 35
copy span "708001017207537"
click at [308, 177] on td "BRI 708001017207537" at bounding box center [286, 166] width 56 height 35
click at [352, 172] on td "Rp 200.000" at bounding box center [338, 166] width 49 height 35
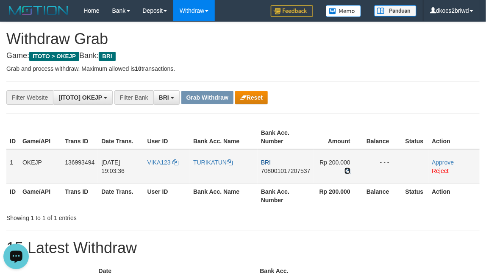
click at [351, 172] on icon at bounding box center [348, 171] width 6 height 6
drag, startPoint x: 438, startPoint y: 162, endPoint x: 397, endPoint y: 173, distance: 42.0
click at [438, 162] on link "Approve" at bounding box center [443, 162] width 22 height 7
